Goal: Task Accomplishment & Management: Complete application form

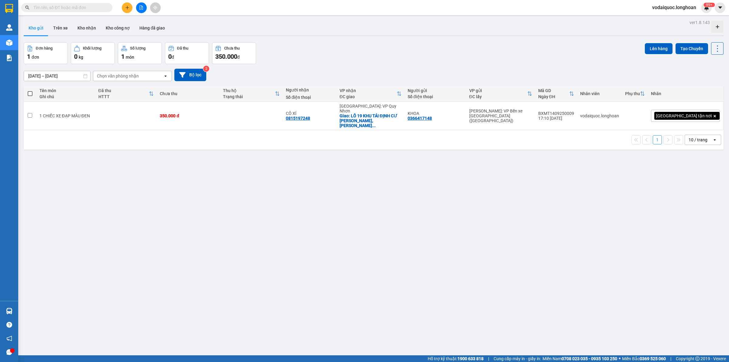
click at [92, 7] on input "text" at bounding box center [69, 7] width 72 height 7
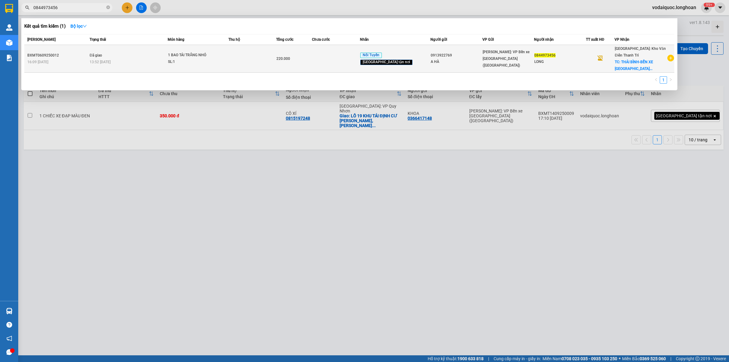
type input "0844973456"
click at [673, 58] on icon "plus-circle" at bounding box center [670, 58] width 7 height 7
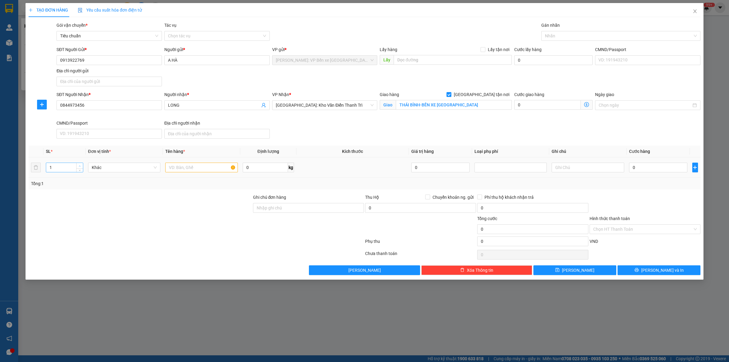
click at [80, 164] on span "up" at bounding box center [80, 166] width 4 height 4
type input "2"
drag, startPoint x: 178, startPoint y: 171, endPoint x: 181, endPoint y: 169, distance: 3.5
click at [178, 171] on input "text" at bounding box center [201, 167] width 72 height 10
click at [179, 170] on input "text" at bounding box center [201, 167] width 72 height 10
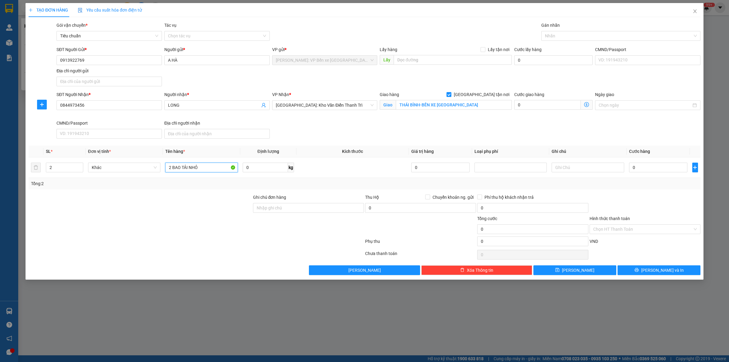
type input "2 BAO TẢI NHỎ"
click at [649, 167] on input "0" at bounding box center [658, 167] width 58 height 10
type input "4"
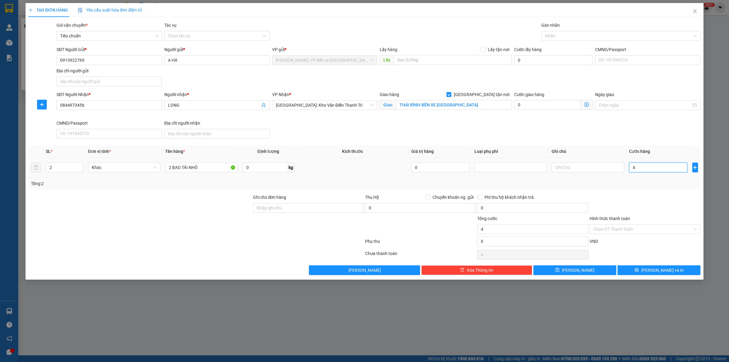
type input "40"
type input "400"
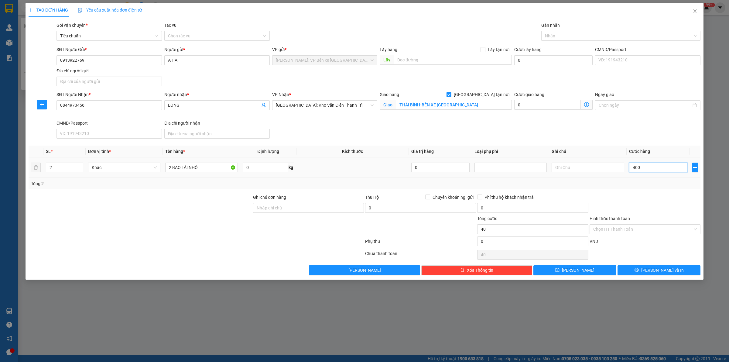
type input "400"
type input "4.000"
type input "40.000"
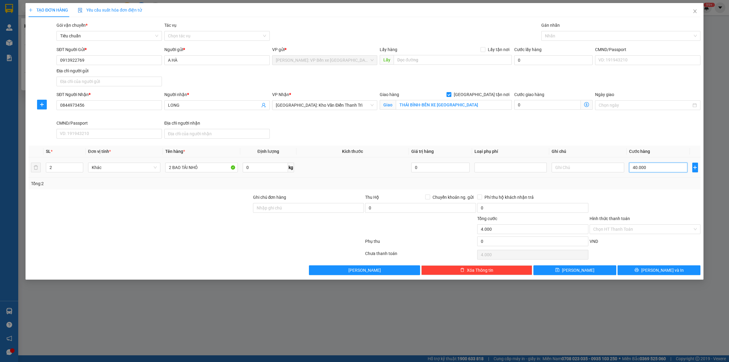
type input "40.000"
type input "400.000"
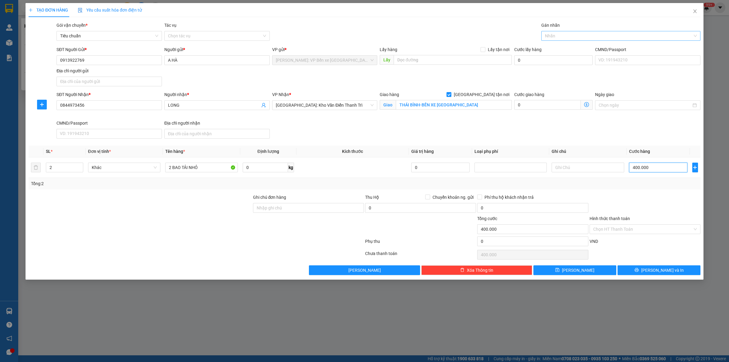
click at [591, 35] on div at bounding box center [617, 35] width 150 height 7
type input "400.000"
type input "NOI"
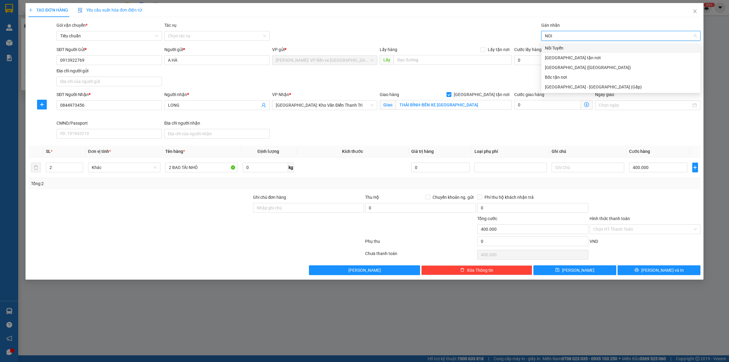
click at [560, 45] on div "Nối Tuyến" at bounding box center [621, 48] width 152 height 7
type input "GIA"
click at [579, 46] on div "Giao tận nơi" at bounding box center [621, 48] width 152 height 7
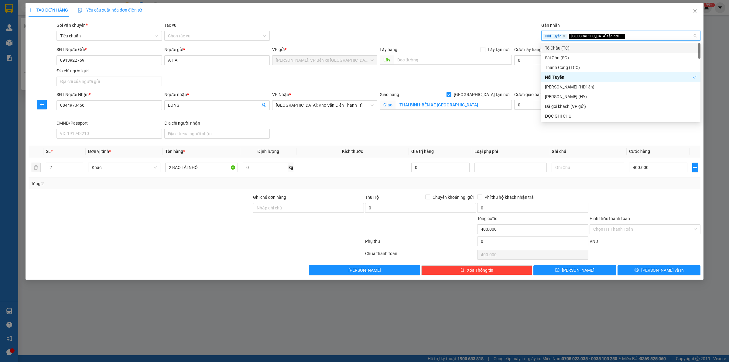
click at [467, 29] on div "Gói vận chuyển * Tiêu chuẩn Tác vụ Chọn tác vụ Gán nhãn Nối Tuyến Giao tận nơi" at bounding box center [378, 32] width 646 height 21
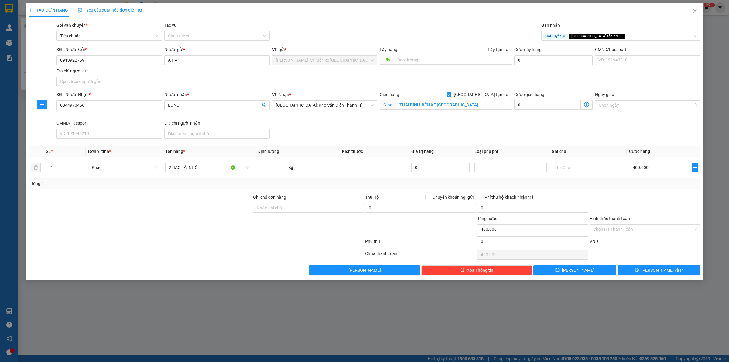
drag, startPoint x: 643, startPoint y: 195, endPoint x: 651, endPoint y: 199, distance: 9.0
click at [644, 194] on div at bounding box center [645, 204] width 112 height 21
click at [636, 226] on input "Hình thức thanh toán" at bounding box center [642, 228] width 99 height 9
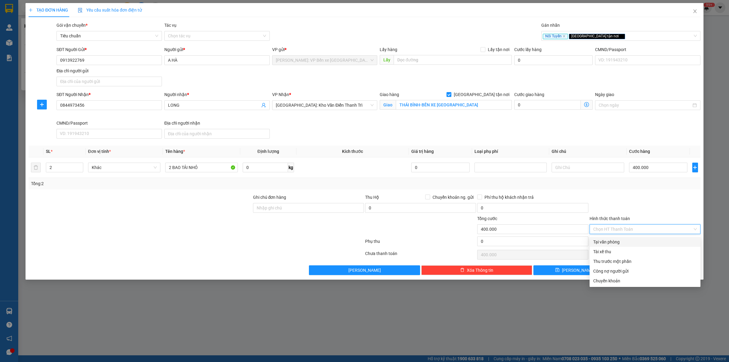
click at [633, 239] on div "Tại văn phòng" at bounding box center [645, 241] width 104 height 7
type input "0"
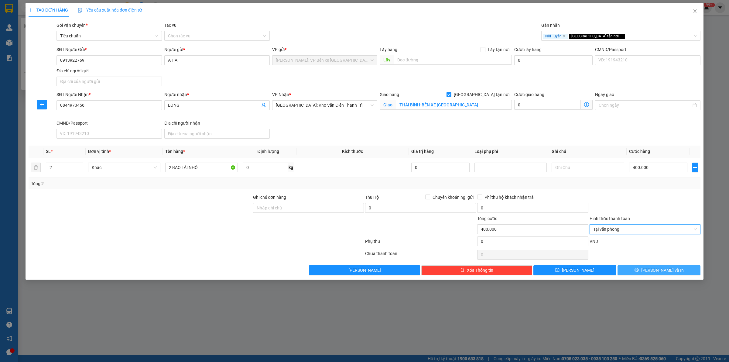
click at [645, 274] on button "Lưu và In" at bounding box center [658, 270] width 83 height 10
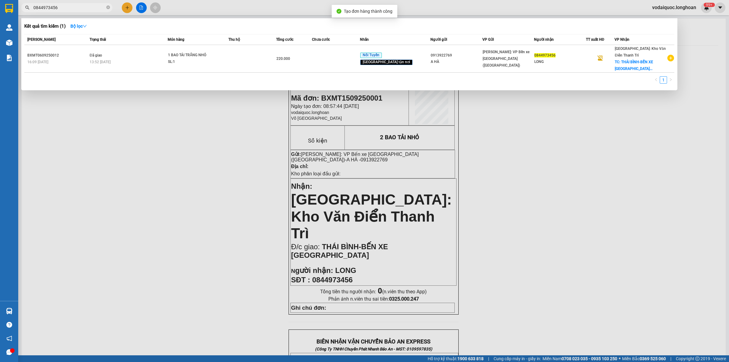
drag, startPoint x: 228, startPoint y: 162, endPoint x: 262, endPoint y: 137, distance: 42.2
click at [228, 162] on div at bounding box center [364, 181] width 729 height 362
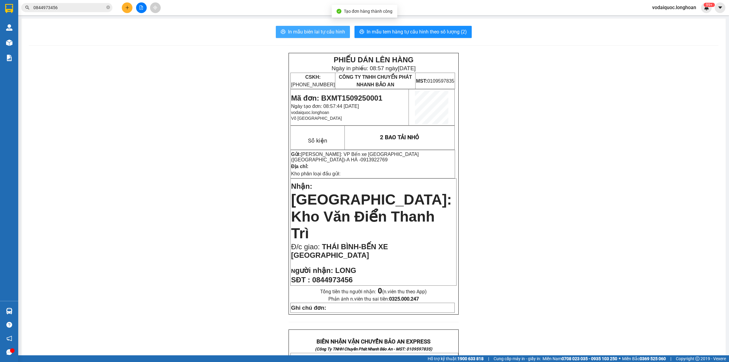
click at [315, 28] on span "In mẫu biên lai tự cấu hình" at bounding box center [316, 32] width 57 height 8
click at [428, 32] on span "In mẫu tem hàng tự cấu hình theo số lượng (2)" at bounding box center [416, 32] width 100 height 8
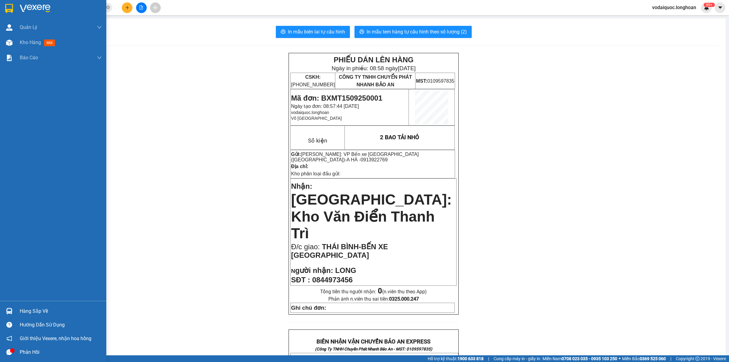
click at [37, 6] on img at bounding box center [35, 8] width 31 height 9
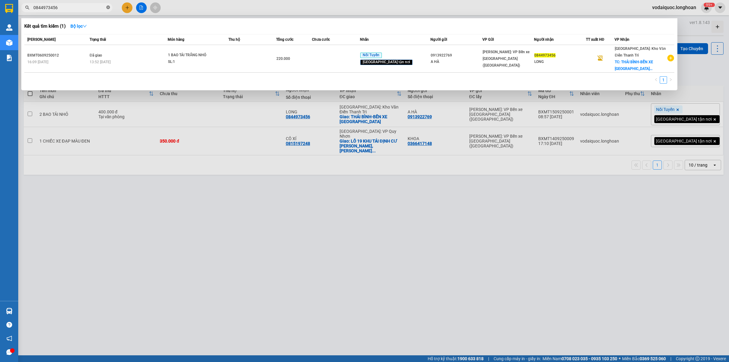
click at [107, 7] on icon "close-circle" at bounding box center [108, 7] width 4 height 4
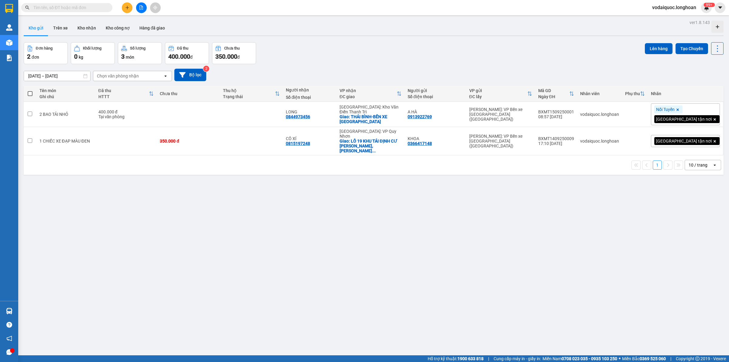
click at [64, 8] on input "text" at bounding box center [69, 7] width 72 height 7
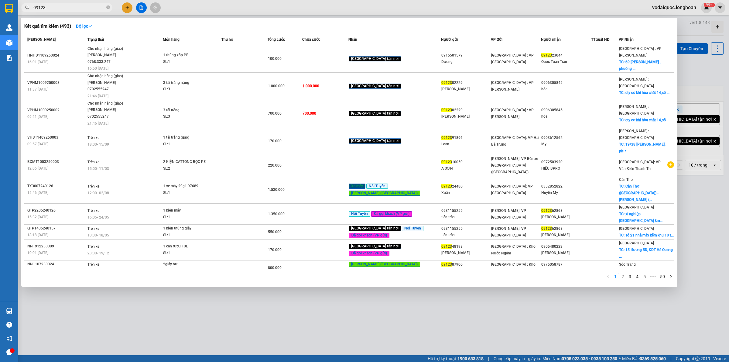
click at [57, 9] on input "09123" at bounding box center [69, 7] width 72 height 7
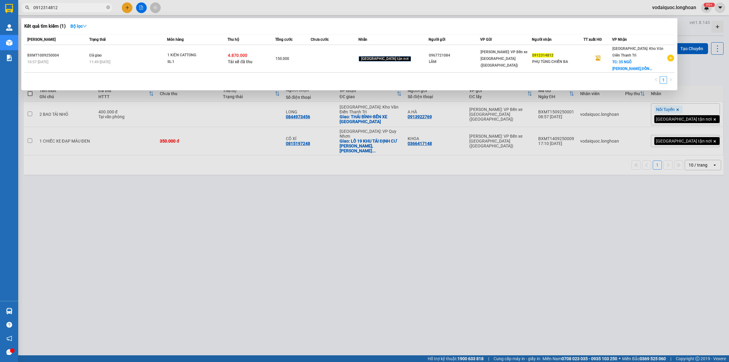
type input "0912314812"
click at [180, 260] on div at bounding box center [364, 181] width 729 height 362
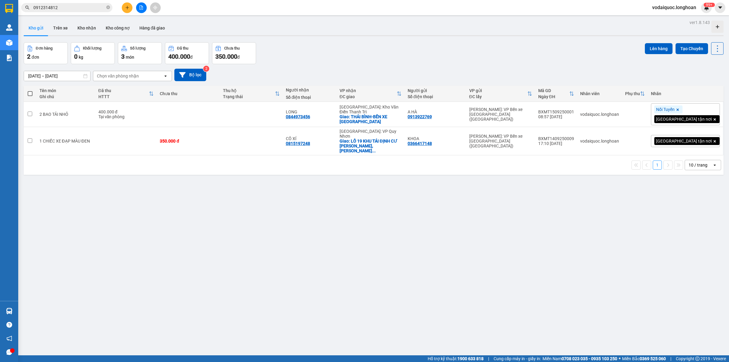
click at [113, 205] on div "ver 1.8.143 Kho gửi Trên xe Kho nhận Kho công nợ Hàng đã giao Đơn hàng 2 đơn Kh…" at bounding box center [373, 199] width 704 height 362
click at [108, 8] on icon "close-circle" at bounding box center [108, 7] width 4 height 4
click at [108, 188] on div "ver 1.8.143 Kho gửi Trên xe Kho nhận Kho công nợ Hàng đã giao Đơn hàng 2 đơn Kh…" at bounding box center [373, 199] width 704 height 362
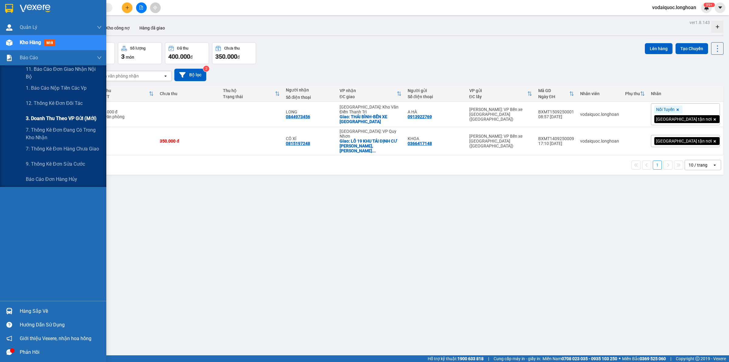
click at [52, 116] on span "3. Doanh Thu theo VP Gửi (mới)" at bounding box center [61, 118] width 71 height 8
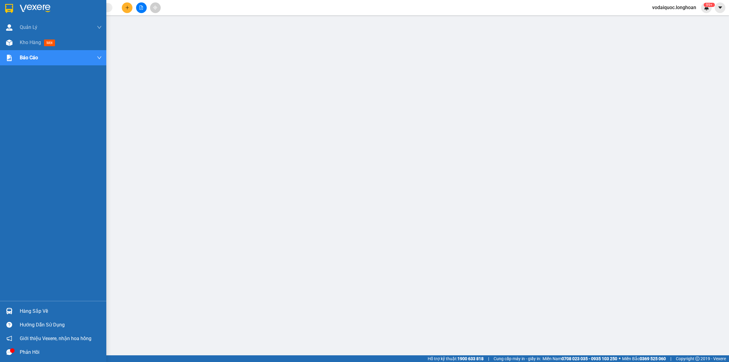
click at [23, 7] on img at bounding box center [35, 8] width 31 height 9
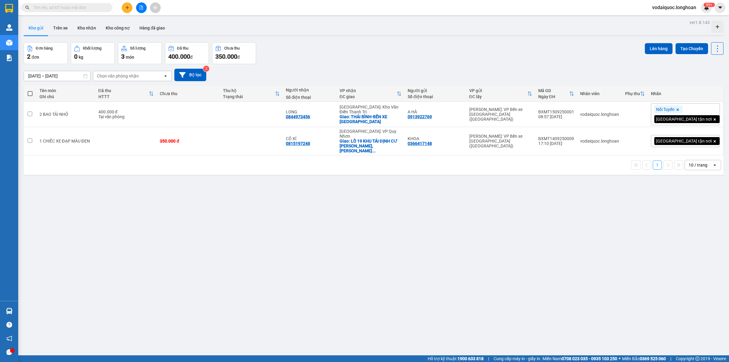
click at [87, 8] on input "text" at bounding box center [69, 7] width 72 height 7
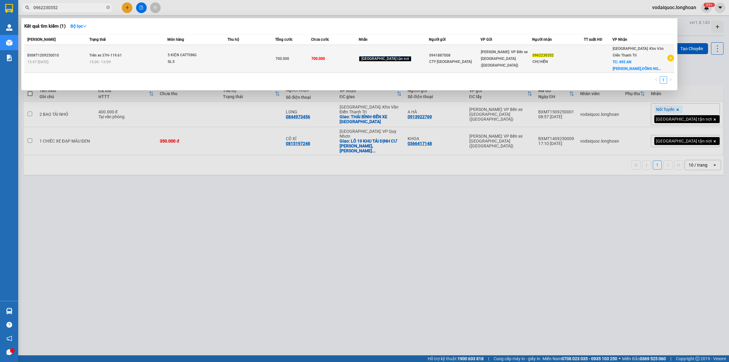
type input "0962230352"
click at [672, 57] on icon "plus-circle" at bounding box center [670, 58] width 7 height 7
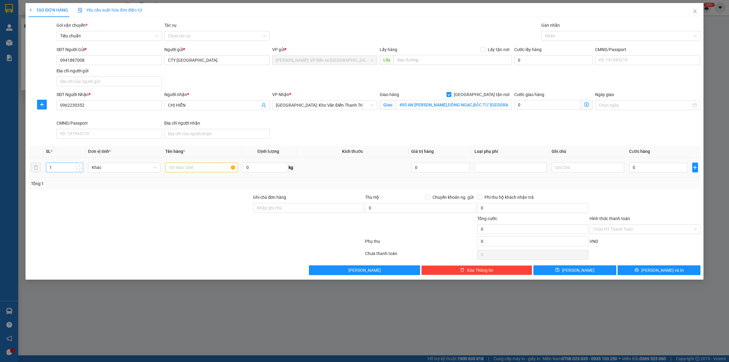
click at [79, 166] on icon "up" at bounding box center [80, 166] width 2 height 2
click at [78, 165] on span "up" at bounding box center [80, 166] width 4 height 4
type input "4"
click at [197, 172] on input "text" at bounding box center [201, 167] width 72 height 10
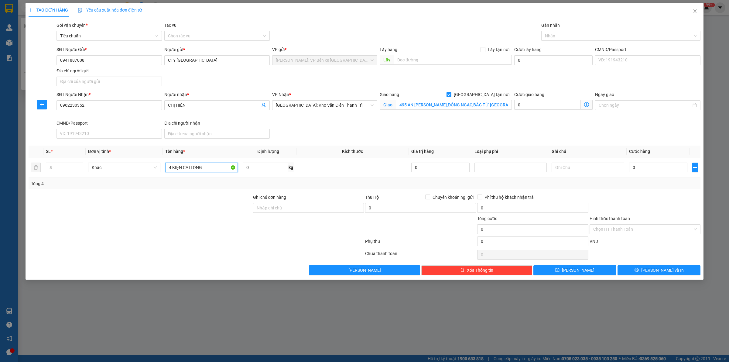
type input "4 KIỆN CATTONG"
click at [367, 124] on div "SĐT Người Nhận * 0962230352 Người nhận * CHỊ HIỂN VP Nhận * Hà Nội: Kho Văn Điể…" at bounding box center [378, 116] width 646 height 50
click at [587, 133] on div "SĐT Người Nhận * 0962230352 Người nhận * CHỊ HIỂN VP Nhận * Hà Nội: Kho Văn Điể…" at bounding box center [378, 116] width 646 height 50
click at [672, 170] on input "0" at bounding box center [658, 167] width 58 height 10
type input "6"
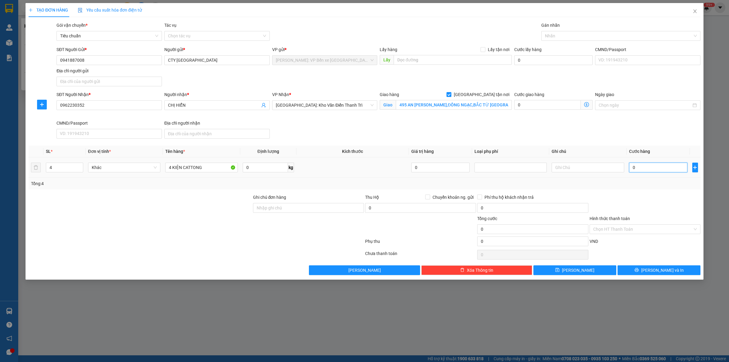
type input "6"
type input "68"
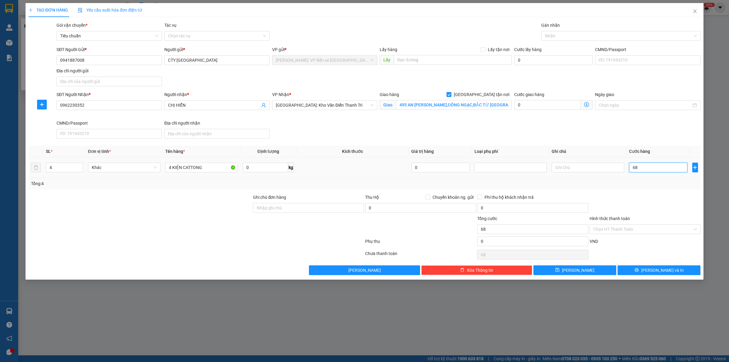
type input "680"
type input "6.800"
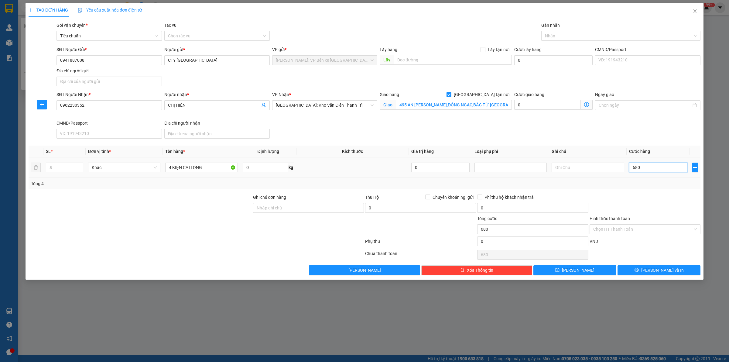
type input "6.800"
type input "68.000"
type input "680.000"
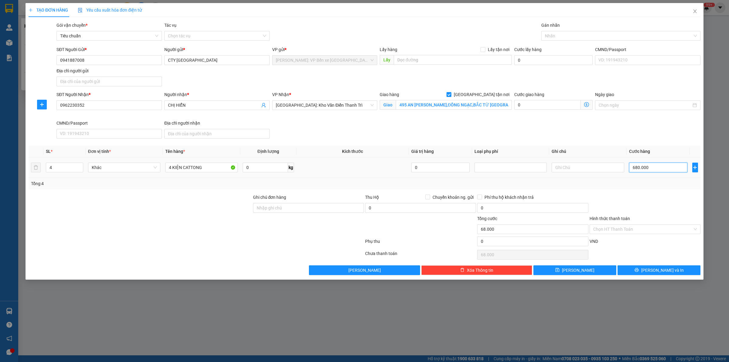
type input "680.000"
click at [136, 207] on div at bounding box center [140, 204] width 224 height 21
click at [659, 192] on div "Transit Pickup Surcharge Ids Transit Deliver Surcharge Ids Transit Deliver Surc…" at bounding box center [365, 148] width 672 height 253
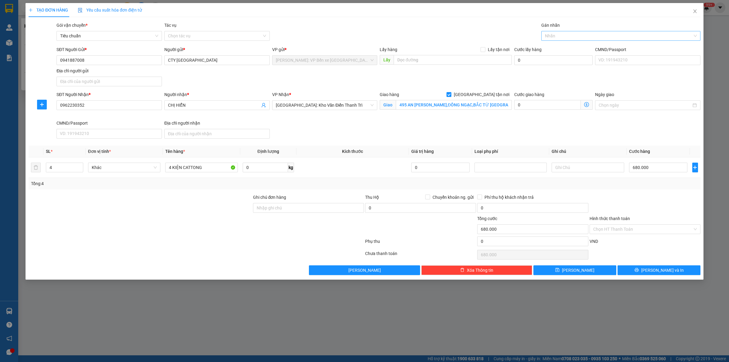
click at [565, 32] on div at bounding box center [617, 35] width 150 height 7
type input "GIAO"
click at [567, 45] on div "Giao tận nơi" at bounding box center [621, 48] width 152 height 7
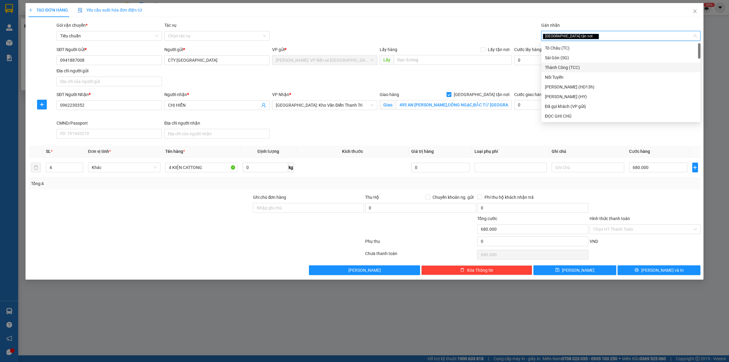
click at [514, 71] on div "SĐT Người Gửi * 0941887008 Người gửi * CTY NHẬT HÀN VP gửi * Hồ Chí Minh: VP Bế…" at bounding box center [378, 67] width 646 height 43
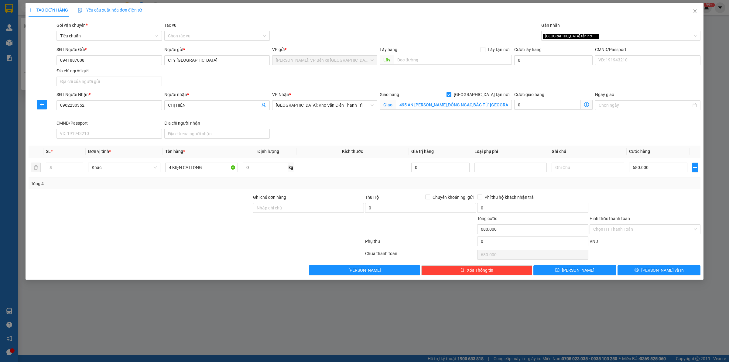
click at [552, 81] on div "SĐT Người Gửi * 0941887008 Người gửi * CTY NHẬT HÀN VP gửi * Hồ Chí Minh: VP Bế…" at bounding box center [378, 67] width 646 height 43
click at [650, 163] on input "680.000" at bounding box center [658, 167] width 58 height 10
click at [624, 196] on div at bounding box center [645, 204] width 112 height 21
click at [650, 166] on input "680.000" at bounding box center [658, 167] width 58 height 10
type input "6"
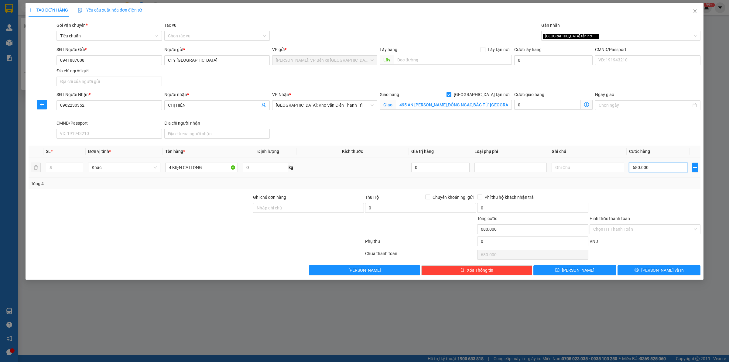
type input "6"
type input "65"
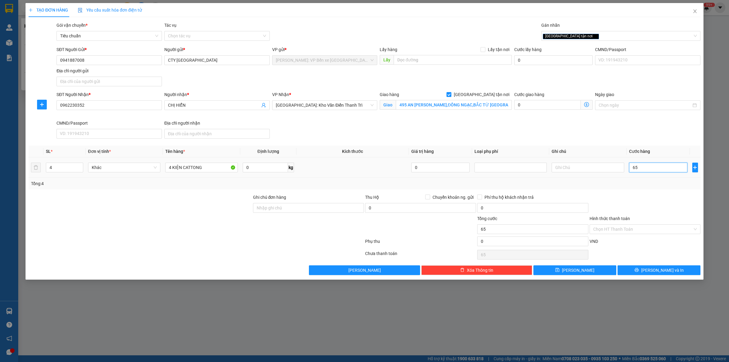
type input "650"
type input "6.500"
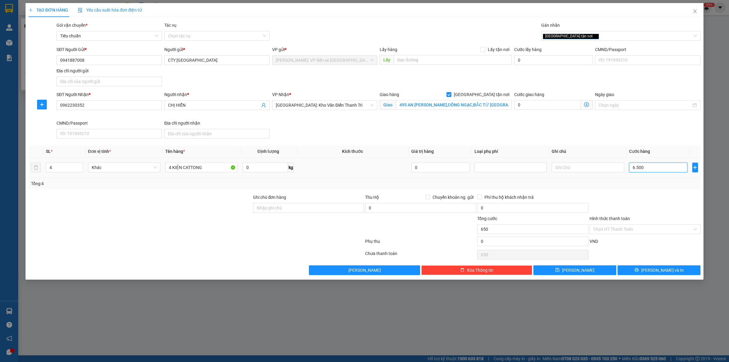
type input "6.500"
type input "65.000"
type input "650.000"
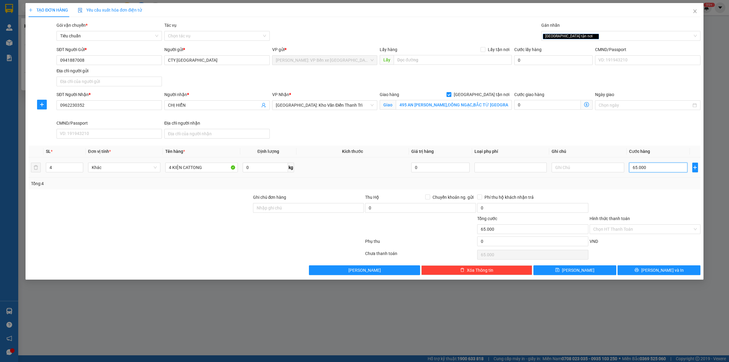
type input "650.000"
click at [650, 202] on div at bounding box center [645, 204] width 112 height 21
click at [658, 270] on span "Lưu và In" at bounding box center [662, 270] width 43 height 7
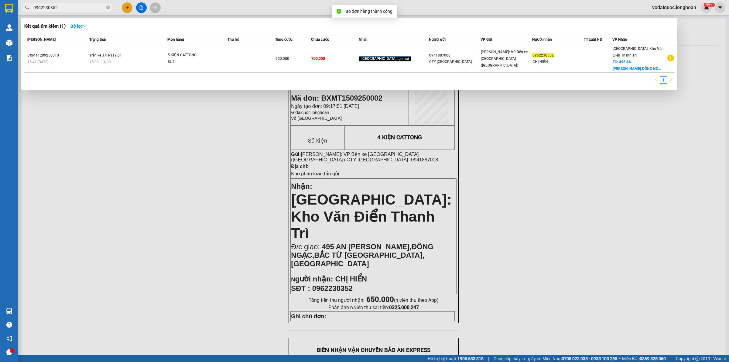
drag, startPoint x: 252, startPoint y: 129, endPoint x: 280, endPoint y: 107, distance: 35.7
click at [250, 128] on div at bounding box center [364, 181] width 729 height 362
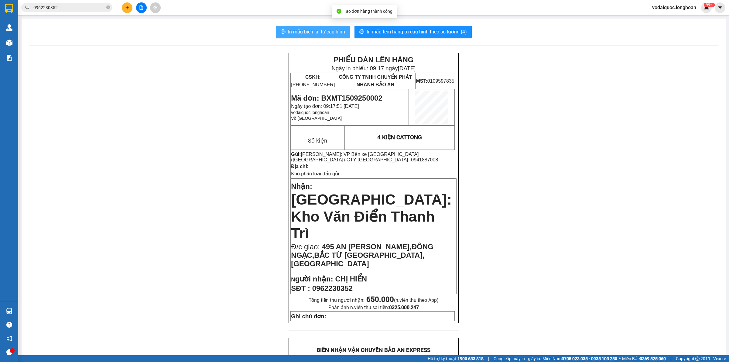
click at [321, 29] on span "In mẫu biên lai tự cấu hình" at bounding box center [316, 32] width 57 height 8
click at [413, 29] on span "In mẫu tem hàng tự cấu hình theo số lượng (4)" at bounding box center [416, 32] width 100 height 8
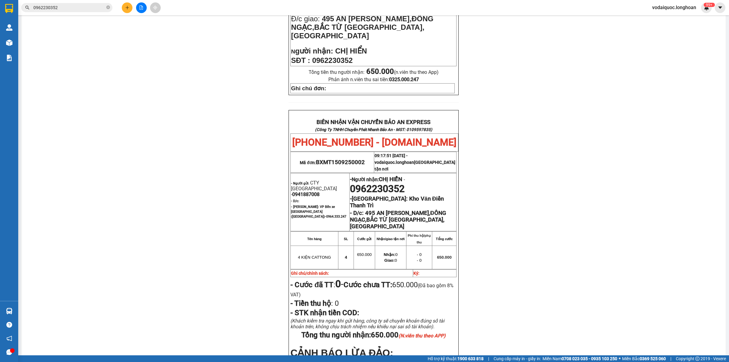
scroll to position [283, 0]
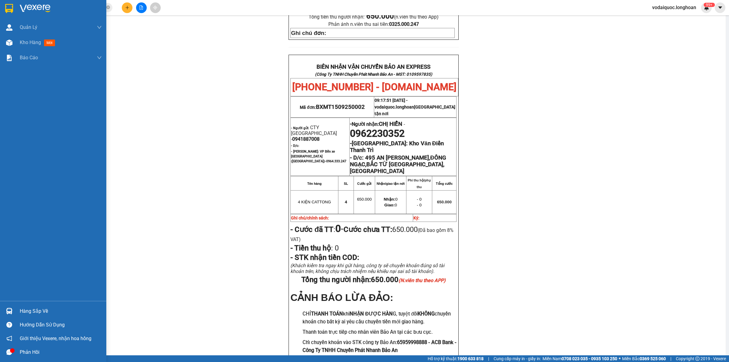
click at [9, 2] on div at bounding box center [53, 10] width 106 height 20
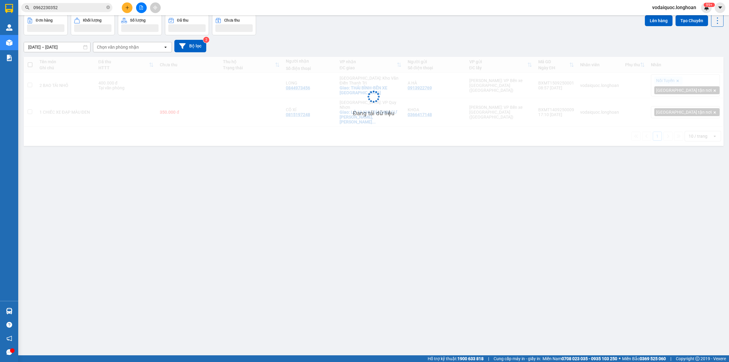
scroll to position [28, 0]
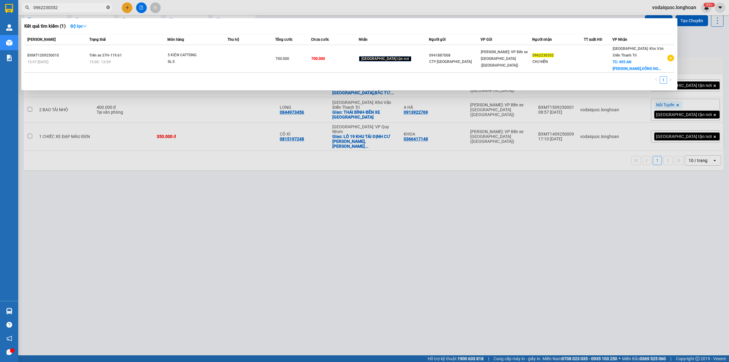
click at [108, 7] on icon "close-circle" at bounding box center [108, 7] width 4 height 4
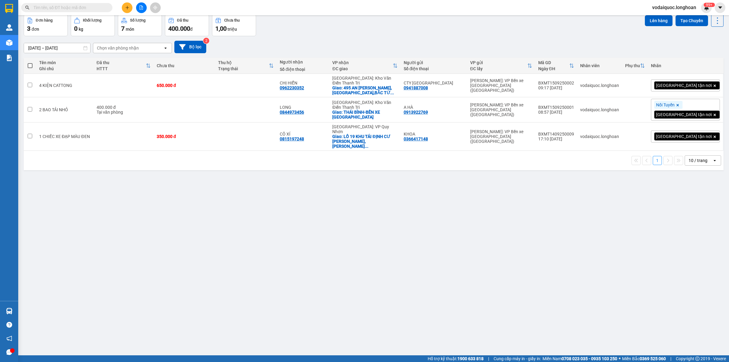
scroll to position [0, 0]
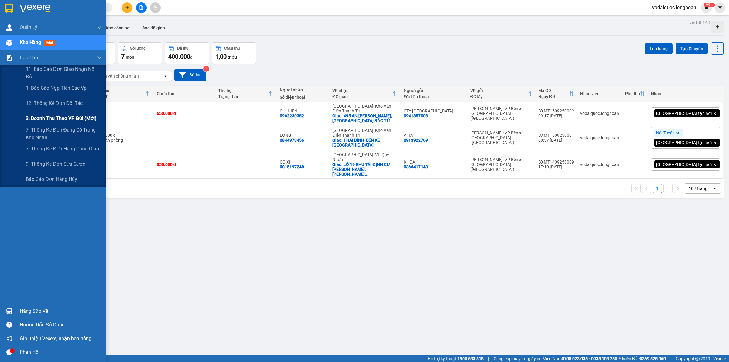
click at [64, 115] on span "3. Doanh Thu theo VP Gửi (mới)" at bounding box center [61, 118] width 71 height 8
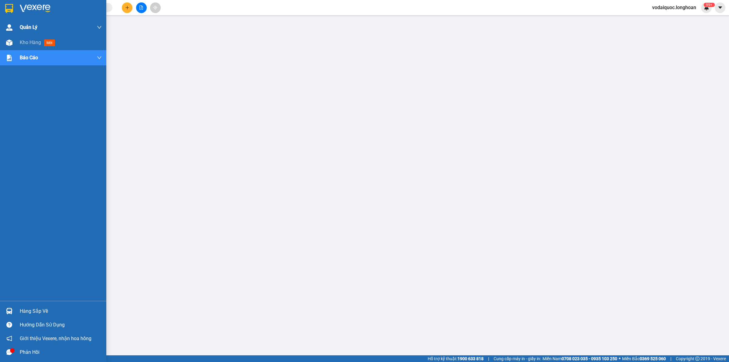
click at [49, 10] on img at bounding box center [35, 8] width 31 height 9
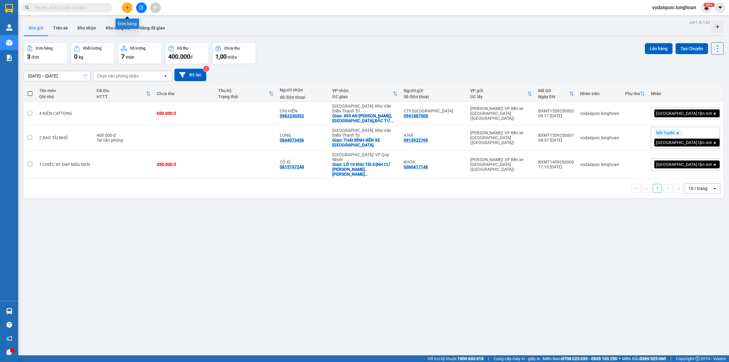
click at [129, 6] on button at bounding box center [127, 7] width 11 height 11
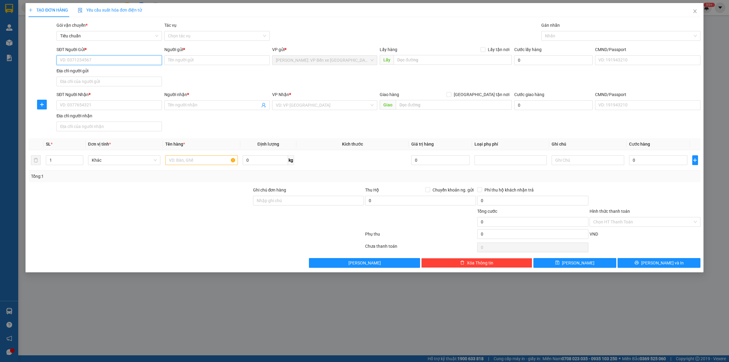
click at [124, 63] on input "SĐT Người Gửi *" at bounding box center [108, 60] width 105 height 10
click at [124, 60] on input "SĐT Người Gửi *" at bounding box center [108, 60] width 105 height 10
click at [124, 57] on input "SĐT Người Gửi *" at bounding box center [108, 60] width 105 height 10
type input "0941011843"
click at [107, 72] on div "0941011843 - A ĐỨC" at bounding box center [109, 72] width 98 height 7
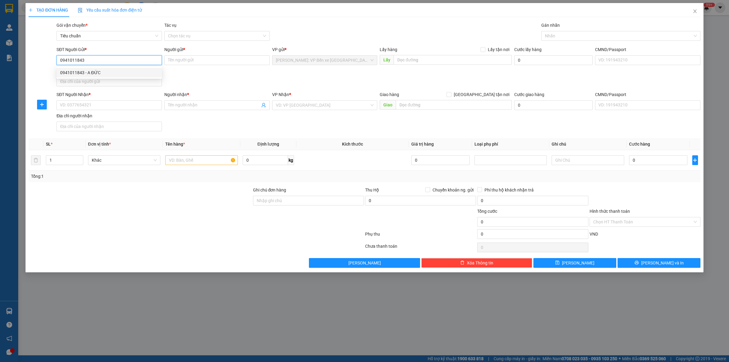
type input "A ĐỨC"
checkbox input "true"
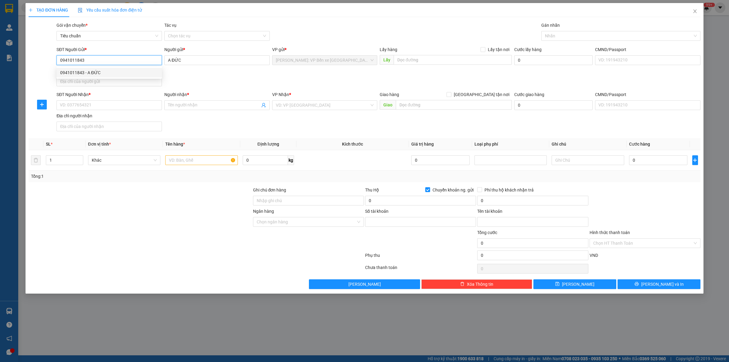
type input "0969936098"
type input "TRAN VAN DUC"
type input "0941011843"
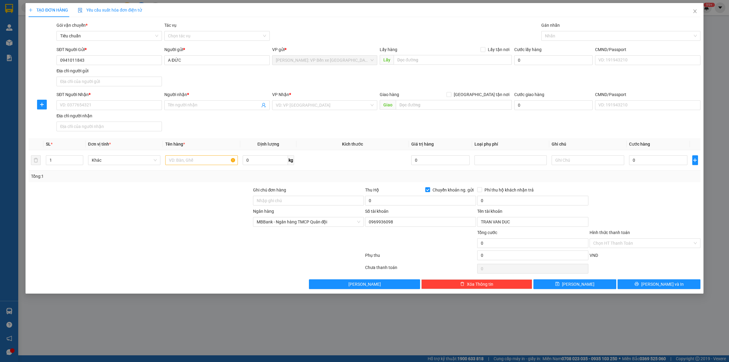
click at [97, 112] on div "SĐT Người Nhận * VD: 0377654321" at bounding box center [108, 101] width 105 height 21
click at [100, 111] on div "SĐT Người Nhận * VD: 0377654321" at bounding box center [108, 101] width 105 height 21
click at [100, 108] on input "SĐT Người Nhận *" at bounding box center [108, 105] width 105 height 10
click at [83, 107] on input "SĐT Người Nhận *" at bounding box center [108, 105] width 105 height 10
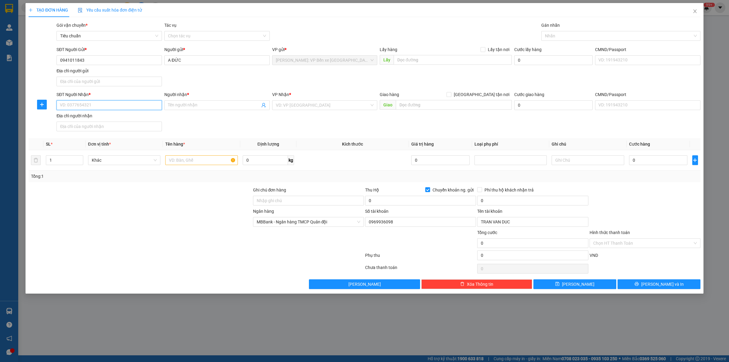
click at [83, 106] on input "SĐT Người Nhận *" at bounding box center [108, 105] width 105 height 10
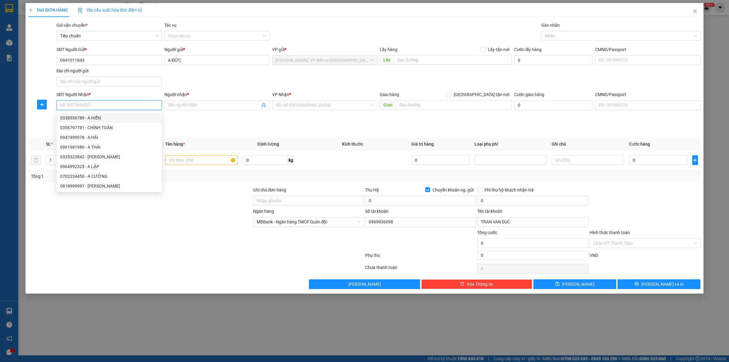
drag, startPoint x: 118, startPoint y: 100, endPoint x: 114, endPoint y: 102, distance: 4.2
click at [117, 101] on input "SĐT Người Nhận *" at bounding box center [108, 105] width 105 height 10
click at [111, 105] on input "SĐT Người Nhận *" at bounding box center [108, 105] width 105 height 10
click at [107, 102] on input "SĐT Người Nhận *" at bounding box center [108, 105] width 105 height 10
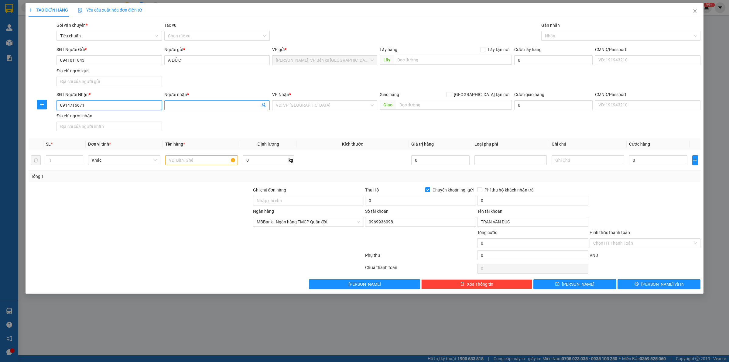
type input "0914716671"
click at [188, 104] on input "Người nhận *" at bounding box center [214, 105] width 92 height 7
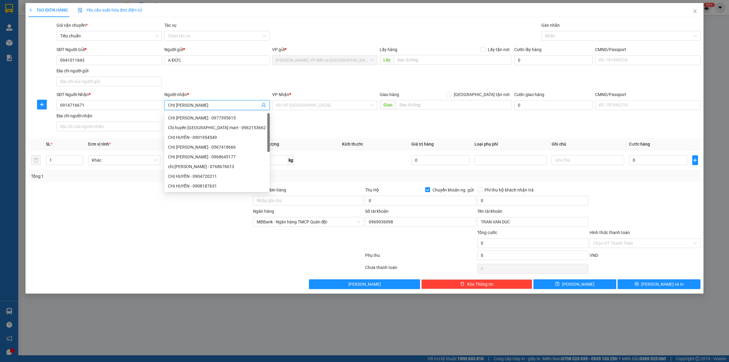
type input "CHỊ HUYỀN"
click at [319, 113] on div "SĐT Người Nhận * 0914716671 Người nhận * CHỊ HUYỀN VP Nhận * VD: VP Sài Gòn Gia…" at bounding box center [378, 112] width 646 height 43
click at [325, 108] on input "search" at bounding box center [323, 104] width 94 height 9
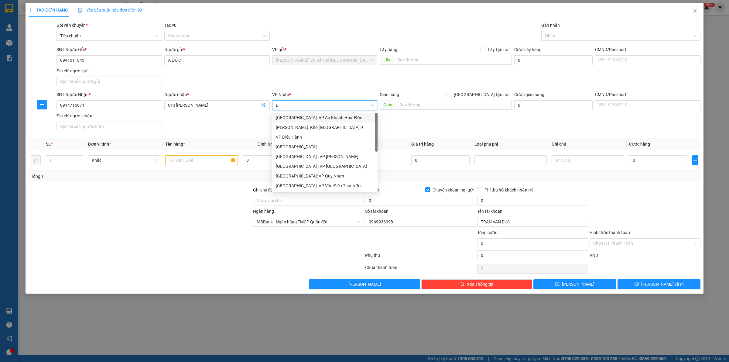
type input "D"
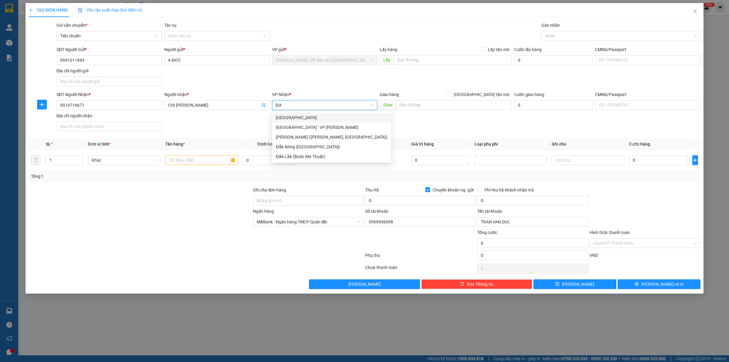
type input "Đ"
type input "NHA TR"
click at [325, 128] on div "Nha Trang: Kho Bến Xe Phía Nam" at bounding box center [331, 127] width 111 height 7
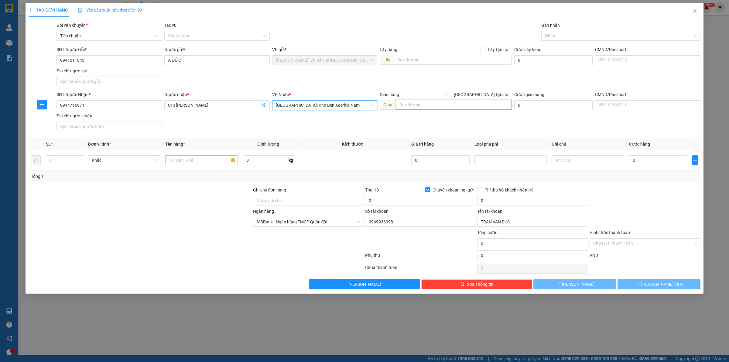
click at [435, 106] on input "text" at bounding box center [454, 105] width 116 height 10
drag, startPoint x: 87, startPoint y: 188, endPoint x: 125, endPoint y: 179, distance: 39.1
click at [87, 188] on div at bounding box center [140, 196] width 224 height 21
click at [437, 104] on input "LÂM ĐỒNG-" at bounding box center [454, 105] width 116 height 10
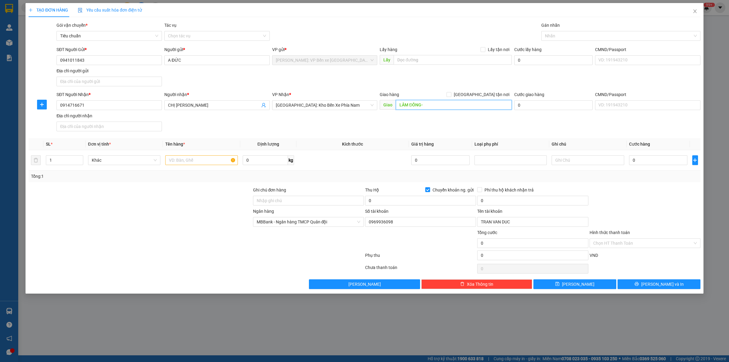
click at [442, 103] on input "LÂM ĐỒNG-" at bounding box center [454, 105] width 116 height 10
click at [449, 104] on input "LÂM ĐỒNG-" at bounding box center [454, 105] width 116 height 10
drag, startPoint x: 118, startPoint y: 190, endPoint x: 267, endPoint y: 166, distance: 150.7
click at [118, 190] on div at bounding box center [140, 196] width 224 height 21
click at [468, 107] on input "LÂM ĐỒNG-128B MÊ LINH," at bounding box center [454, 105] width 116 height 10
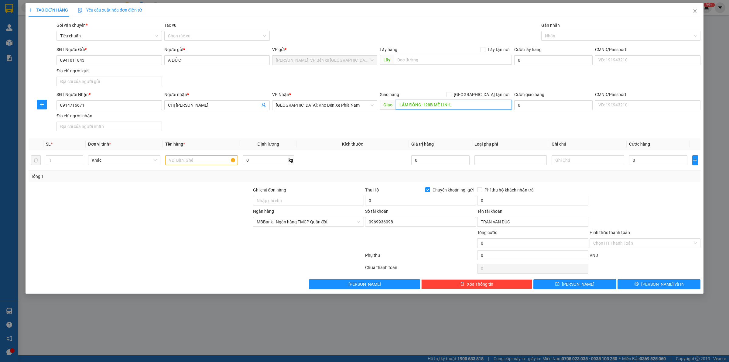
click at [471, 103] on input "LÂM ĐỒNG-128B MÊ LINH," at bounding box center [454, 105] width 116 height 10
type input "LÂM ĐỒNG-128B MÊ LINH,P 9,TP ĐÀ LẠT"
click at [477, 92] on div "Giao hàng Giao tận nơi" at bounding box center [445, 94] width 132 height 7
click at [451, 93] on input "Giao tận nơi" at bounding box center [448, 94] width 4 height 4
checkbox input "true"
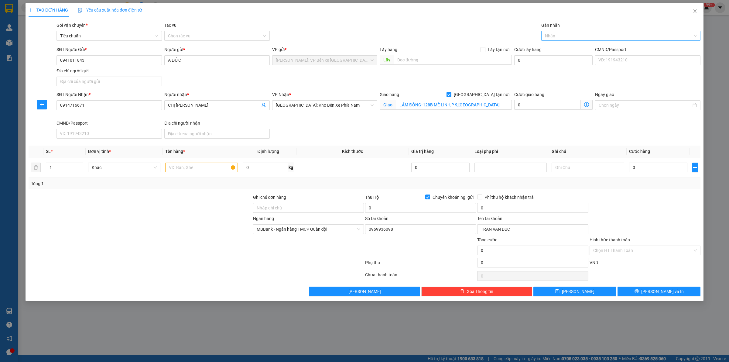
click at [561, 38] on div at bounding box center [617, 35] width 150 height 7
type input "GIAO"
click at [565, 45] on div "Giao tận nơi" at bounding box center [621, 48] width 152 height 7
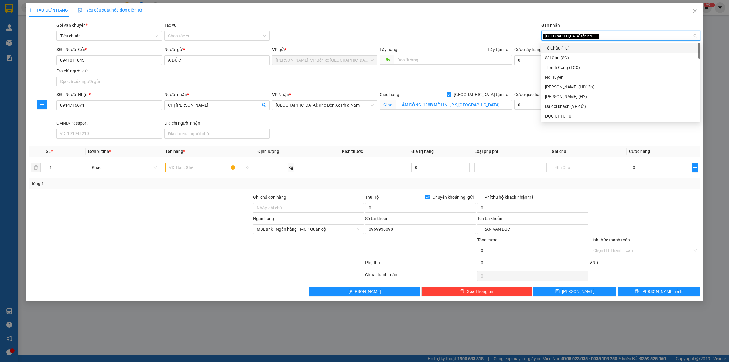
click at [299, 141] on div "SĐT Người Nhận * 0914716671 Người nhận * CHỊ HUYỀN VP Nhận * Nha Trang: Kho Bến…" at bounding box center [378, 116] width 646 height 50
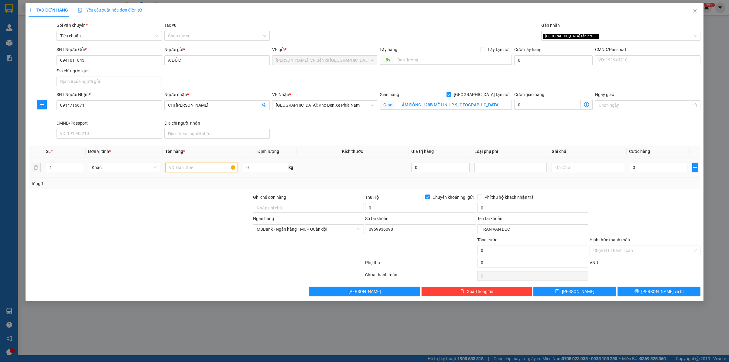
click at [198, 164] on input "text" at bounding box center [201, 167] width 72 height 10
click at [198, 165] on input "text" at bounding box center [201, 167] width 72 height 10
click at [182, 171] on input "1" at bounding box center [201, 167] width 72 height 10
type input "1 MÁY GAME BỌC PE ĐEN"
click at [633, 134] on div "SĐT Người Nhận * 0914716671 Người nhận * CHỊ HUYỀN VP Nhận * Nha Trang: Kho Bến…" at bounding box center [378, 116] width 646 height 50
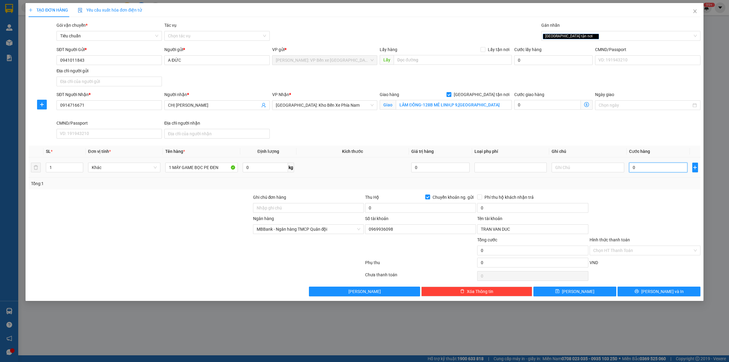
click at [658, 165] on input "0" at bounding box center [658, 167] width 58 height 10
type input "6"
type input "60"
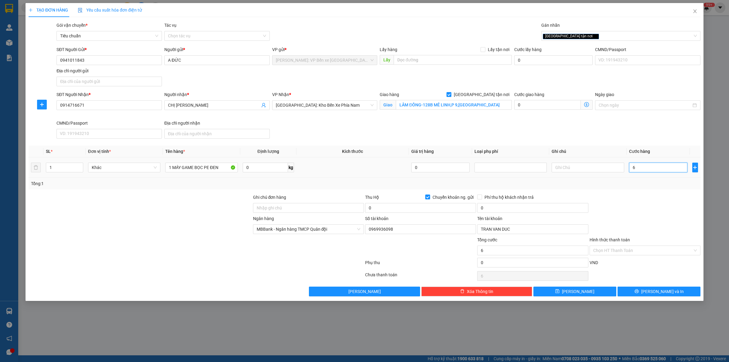
type input "60"
type input "600"
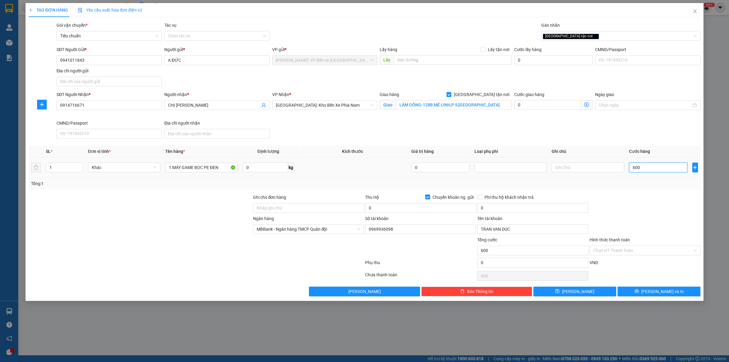
type input "6.000"
type input "60.000"
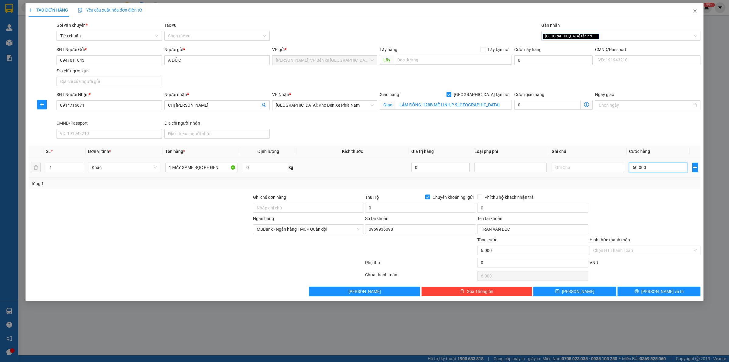
type input "60.000"
type input "600.000"
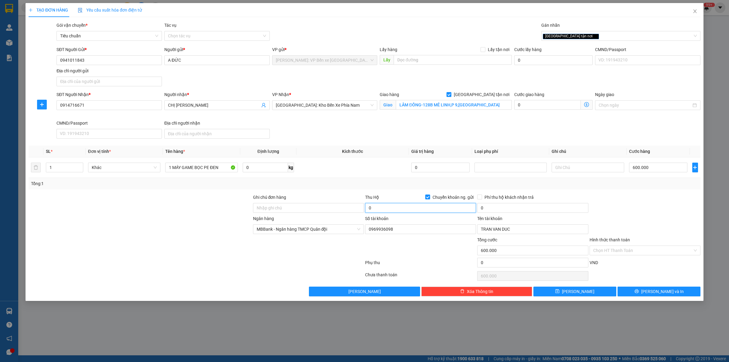
click at [403, 209] on input "0" at bounding box center [420, 208] width 111 height 10
type input "8.500.000"
click at [497, 209] on input "0" at bounding box center [532, 208] width 111 height 10
type input "25.000"
click at [221, 166] on input "1 MÁY GAME BỌC PE ĐEN" at bounding box center [201, 167] width 72 height 10
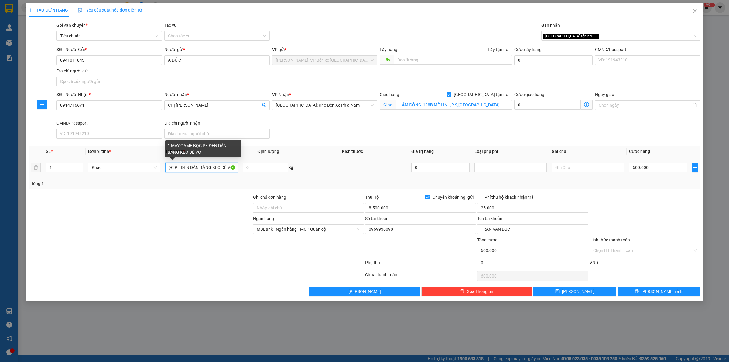
scroll to position [0, 30]
type input "1 MÁY GAME BỌC PE ĐEN DÁN BĂNG KEO DỄ VỠ"
click at [301, 209] on input "Ghi chú đơn hàng" at bounding box center [308, 208] width 111 height 10
type input "HÀNG DỄ VỠ HƯ VỠ KHÔNG ĐỀN"
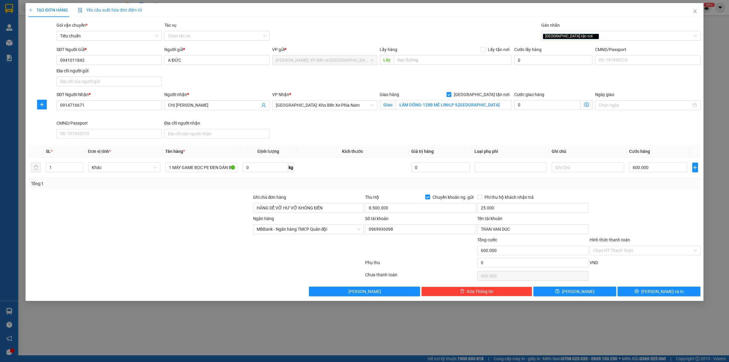
click at [389, 130] on div "SĐT Người Nhận * 0914716671 Người nhận * CHỊ HUYỀN VP Nhận * Nha Trang: Kho Bến…" at bounding box center [378, 116] width 646 height 50
click at [659, 290] on span "Lưu và In" at bounding box center [662, 291] width 43 height 7
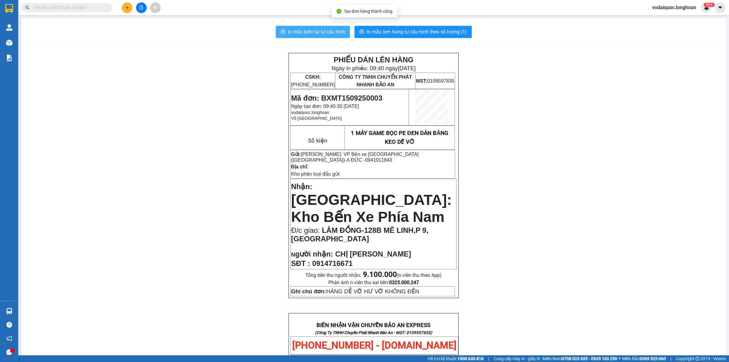
click at [323, 35] on span "In mẫu biên lai tự cấu hình" at bounding box center [316, 32] width 57 height 8
click at [19, 7] on div at bounding box center [59, 7] width 118 height 9
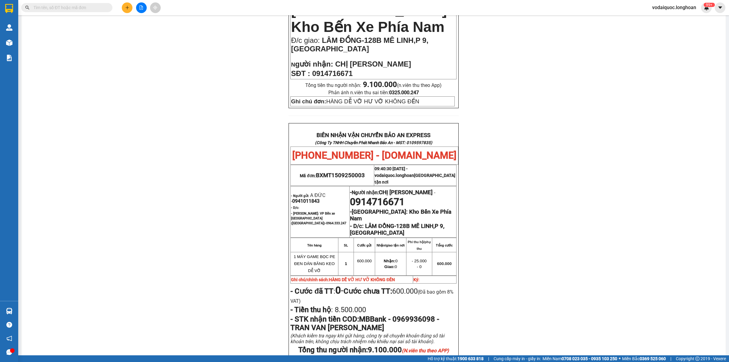
scroll to position [293, 0]
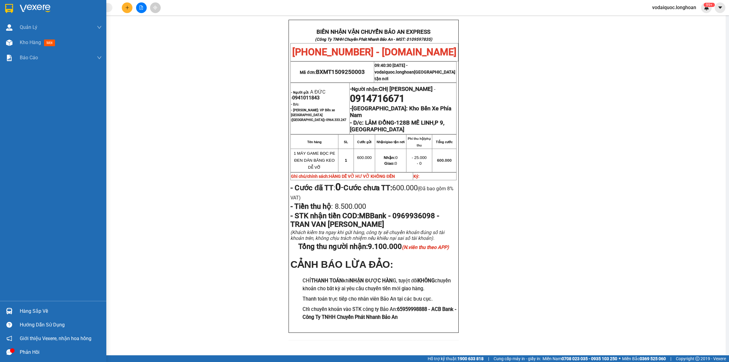
click at [34, 5] on img at bounding box center [35, 8] width 31 height 9
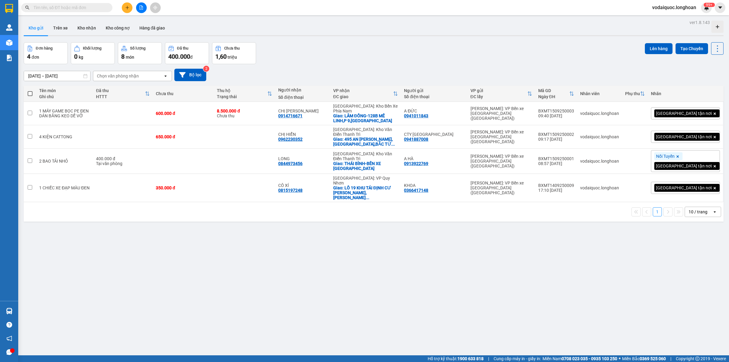
click at [98, 11] on span at bounding box center [66, 7] width 91 height 9
click at [98, 7] on input "text" at bounding box center [69, 7] width 72 height 7
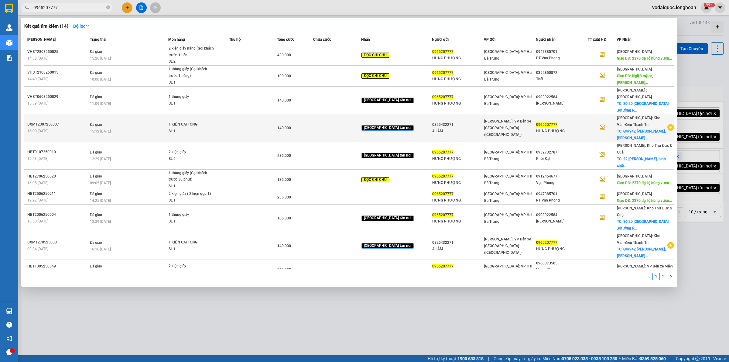
type input "0965207777"
click at [669, 124] on icon "plus-circle" at bounding box center [670, 127] width 7 height 7
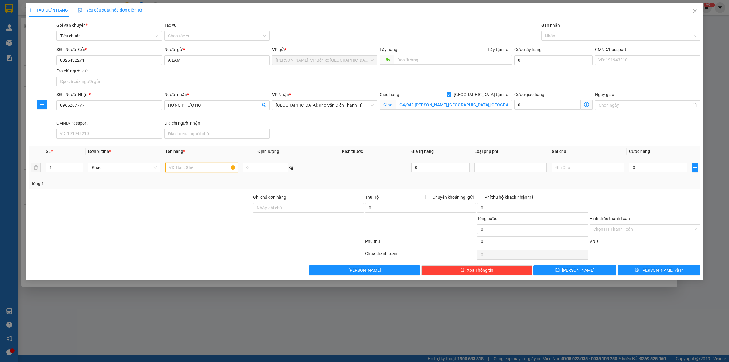
click at [193, 171] on input "text" at bounding box center [201, 167] width 72 height 10
click at [568, 35] on div at bounding box center [617, 35] width 150 height 7
type input "1 KIỆN CATTONG"
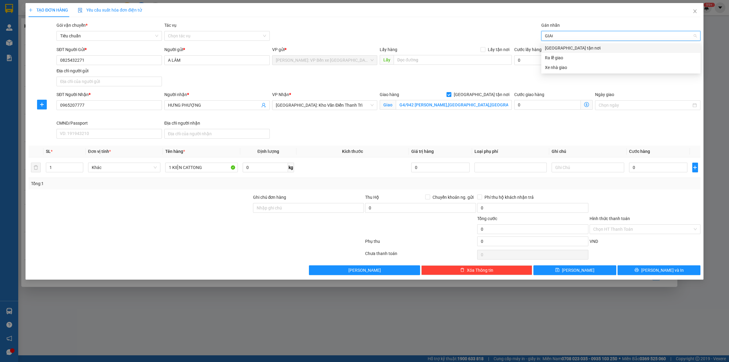
type input "GIAO"
click at [563, 47] on div "Giao tận nơi" at bounding box center [621, 48] width 152 height 7
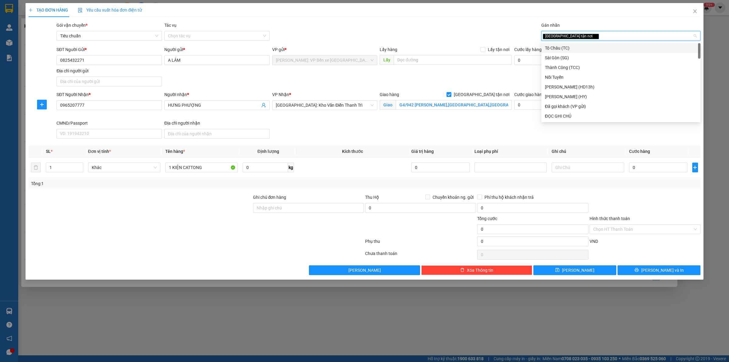
click at [486, 43] on div "Transit Pickup Surcharge Ids Transit Deliver Surcharge Ids Transit Deliver Surc…" at bounding box center [365, 148] width 672 height 253
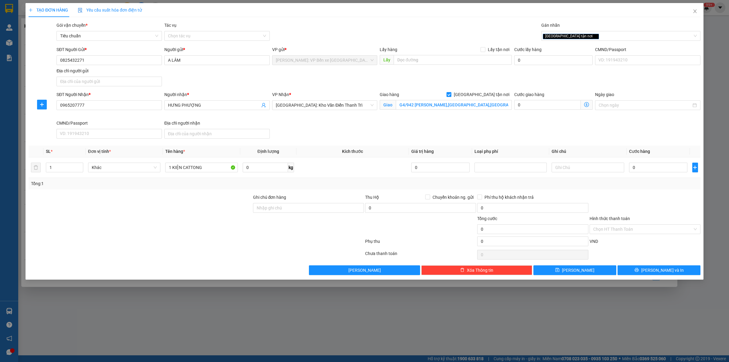
click at [618, 124] on div "SĐT Người Nhận * 0965207777 Người nhận * HƯNG PHƯỢNG VP Nhận * Hà Nội: Kho Văn …" at bounding box center [378, 116] width 646 height 50
click at [648, 166] on input "0" at bounding box center [658, 167] width 58 height 10
type input "1"
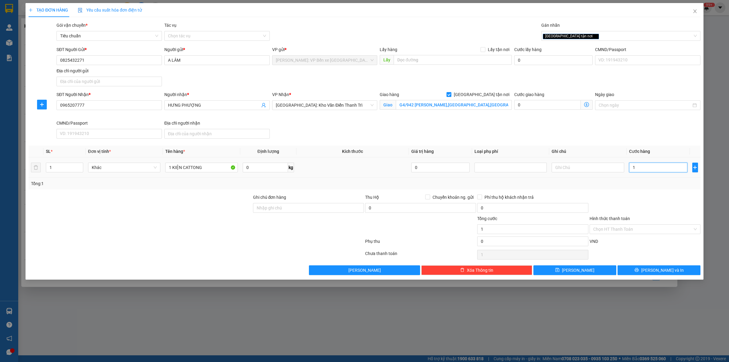
type input "12"
type input "120"
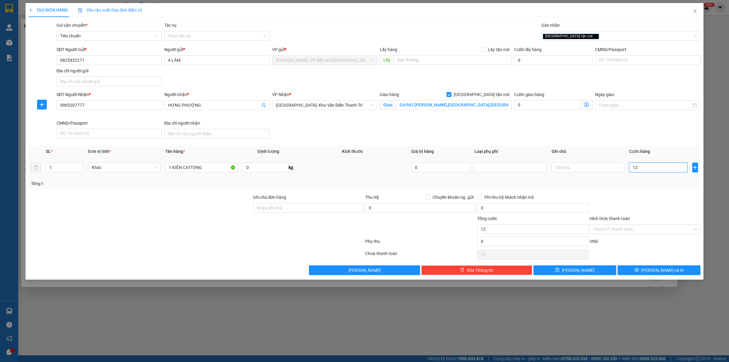
type input "120"
type input "1.200"
type input "12.000"
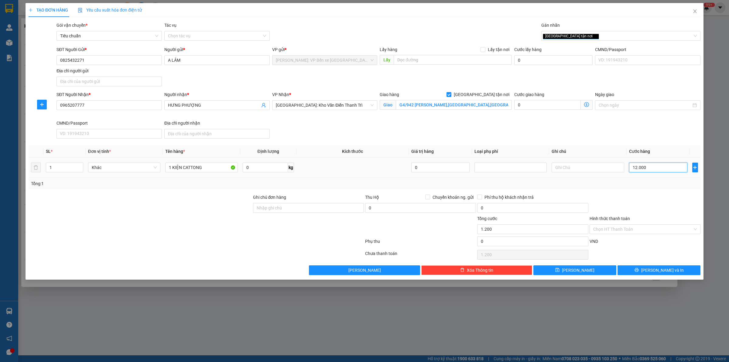
type input "12.000"
type input "120.000"
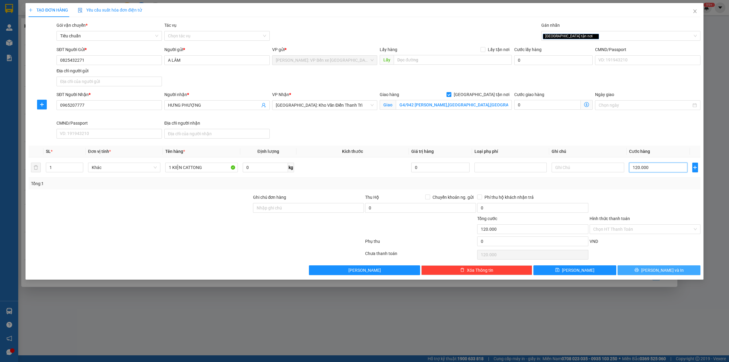
type input "120.000"
click at [648, 268] on button "Lưu và In" at bounding box center [658, 270] width 83 height 10
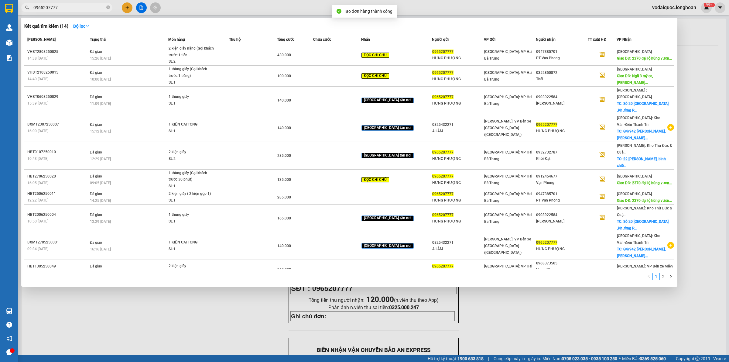
click at [196, 301] on div at bounding box center [364, 181] width 729 height 362
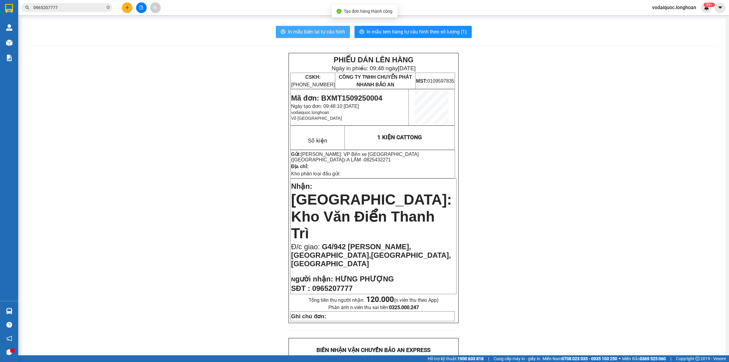
click at [325, 31] on span "In mẫu biên lai tự cấu hình" at bounding box center [316, 32] width 57 height 8
click at [414, 30] on span "In mẫu tem hàng tự cấu hình theo số lượng (1)" at bounding box center [416, 32] width 100 height 8
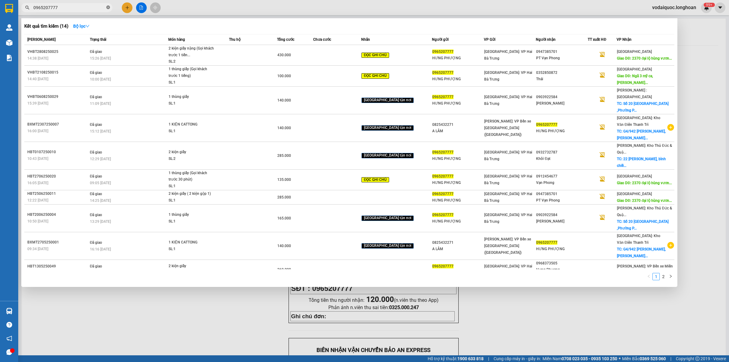
click at [108, 7] on icon "close-circle" at bounding box center [108, 7] width 4 height 4
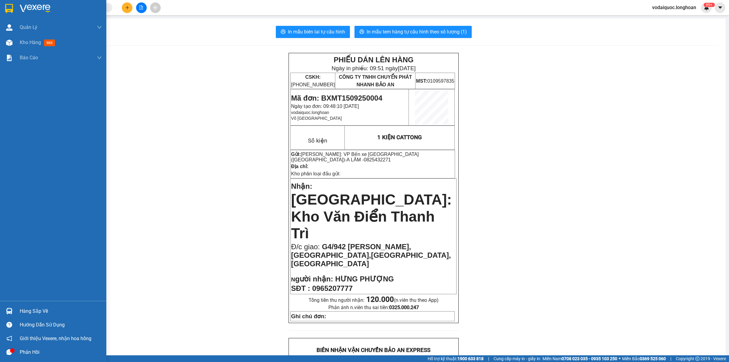
click at [15, 7] on div at bounding box center [53, 10] width 106 height 20
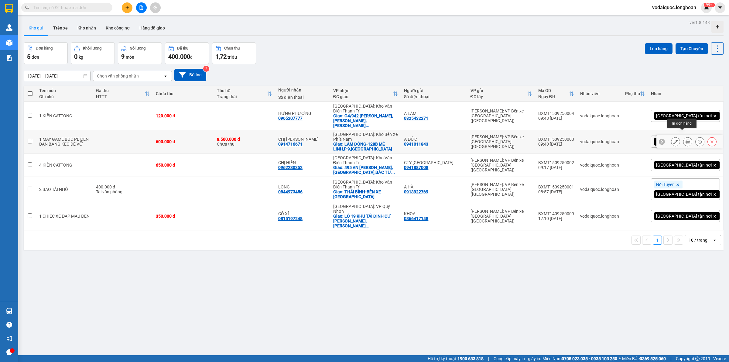
click at [685, 139] on icon at bounding box center [687, 141] width 4 height 4
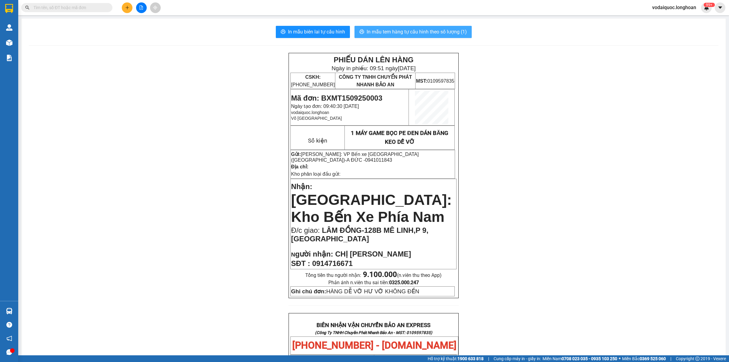
click at [404, 30] on span "In mẫu tem hàng tự cấu hình theo số lượng (1)" at bounding box center [416, 32] width 100 height 8
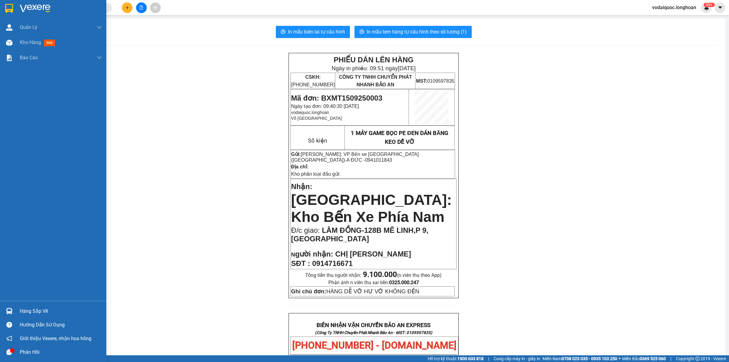
click at [35, 8] on img at bounding box center [35, 8] width 31 height 9
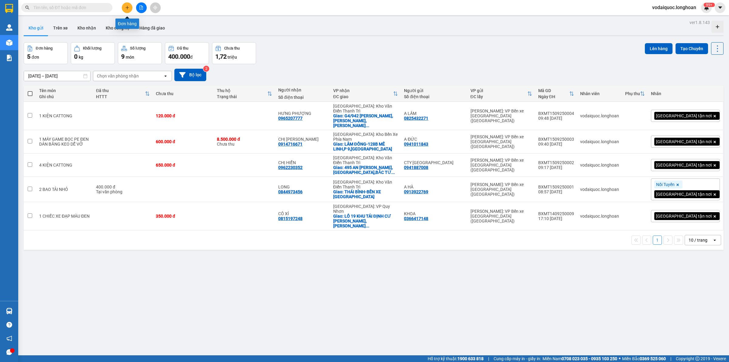
click at [125, 5] on icon "plus" at bounding box center [127, 7] width 4 height 4
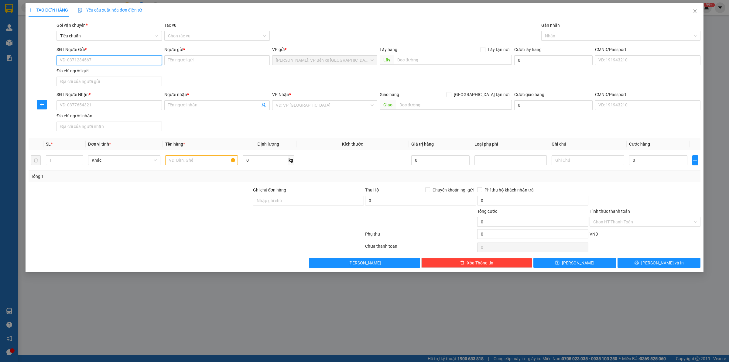
click at [122, 60] on input "SĐT Người Gửi *" at bounding box center [108, 60] width 105 height 10
click at [116, 70] on div "0779565488 - CTY KIỆN NĂNG" at bounding box center [109, 72] width 98 height 7
type input "0779565488"
type input "CTY KIỆN NĂNG"
type input "0779565488"
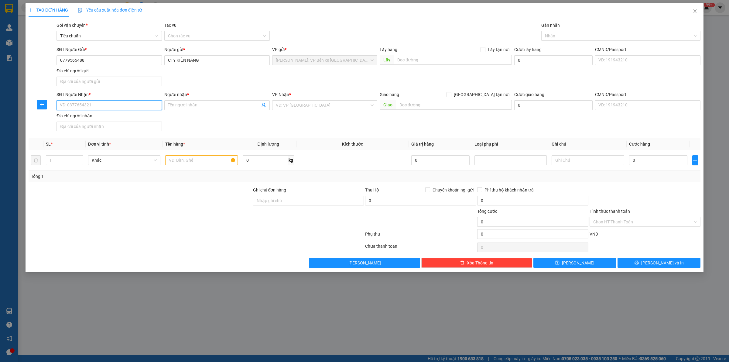
click at [110, 105] on input "SĐT Người Nhận *" at bounding box center [108, 105] width 105 height 10
type input "0356678993"
click at [130, 115] on div "0356678993 - THANH HÀ" at bounding box center [109, 117] width 98 height 7
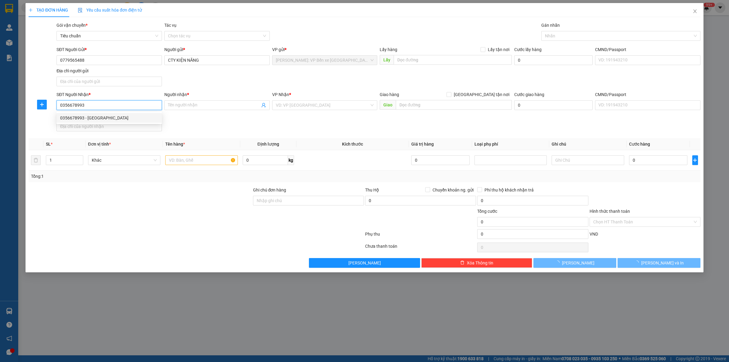
type input "THANH HÀ"
checkbox input "true"
type input "Hưng Yên-ĐƯỜNG PHÓ ĐỨC CHÍNH,NHƯ PHƯỢNG THƯỢNG,LONG HƯNG,VĂN GIANG,HƯNG YÊN"
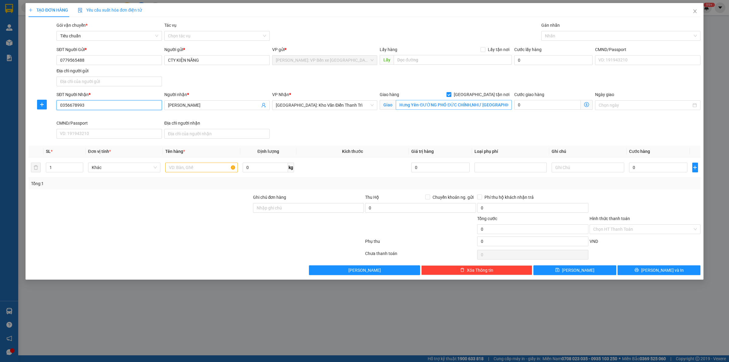
type input "0356678993"
click at [490, 106] on input "Hưng Yên-ĐƯỜNG PHÓ ĐỨC CHÍNH,NHƯ PHƯỢNG THƯỢNG,LONG HƯNG,VĂN GIANG,HƯNG YÊN" at bounding box center [454, 105] width 116 height 10
click at [494, 107] on input "Hưng Yên-ĐƯỜNG PHÓ ĐỨC CHÍNH,NHƯ PHƯỢNG THƯỢNG,LONG HƯNG,VĂN GIANG,HƯNG YÊN" at bounding box center [454, 105] width 116 height 10
click at [570, 32] on div at bounding box center [617, 35] width 150 height 7
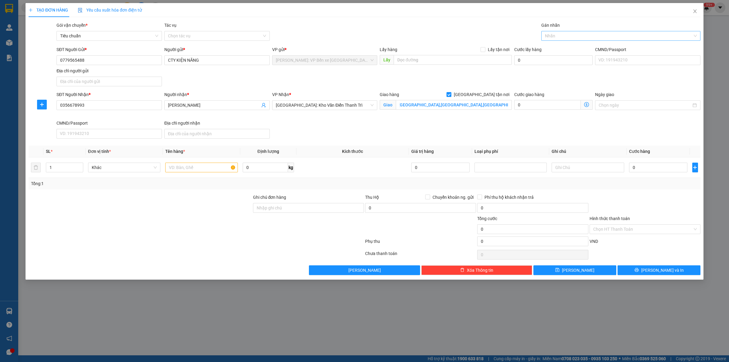
scroll to position [0, 0]
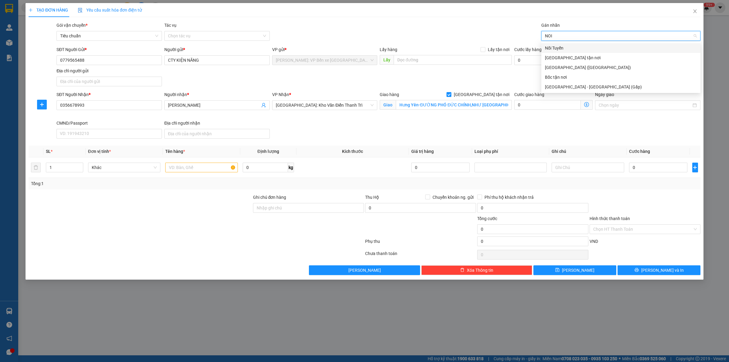
type input "NOI"
click at [571, 49] on div "Nối Tuyến" at bounding box center [621, 48] width 152 height 7
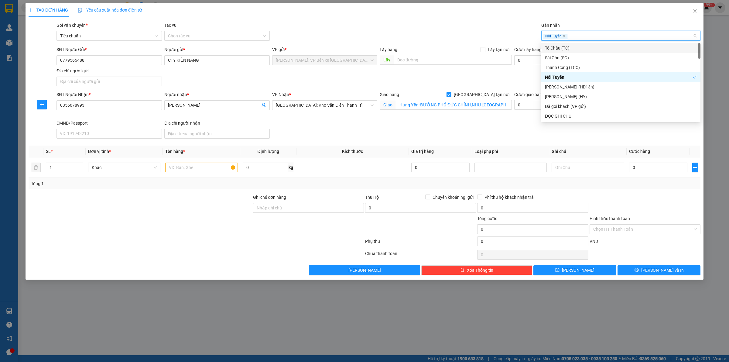
drag, startPoint x: 591, startPoint y: 33, endPoint x: 594, endPoint y: 32, distance: 3.2
click at [591, 33] on div "Nối Tuyến" at bounding box center [617, 35] width 150 height 7
type input "GIA"
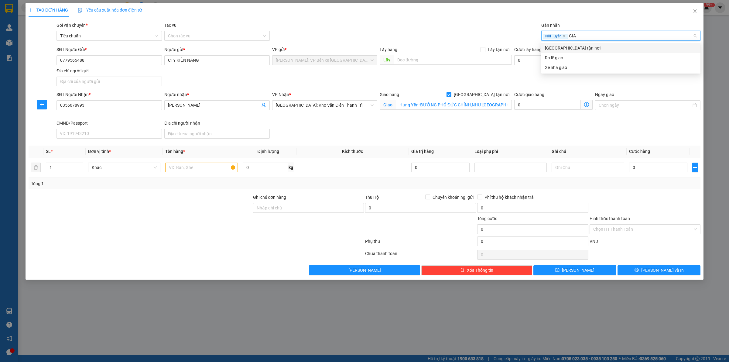
click at [571, 46] on div "Giao tận nơi" at bounding box center [621, 48] width 152 height 7
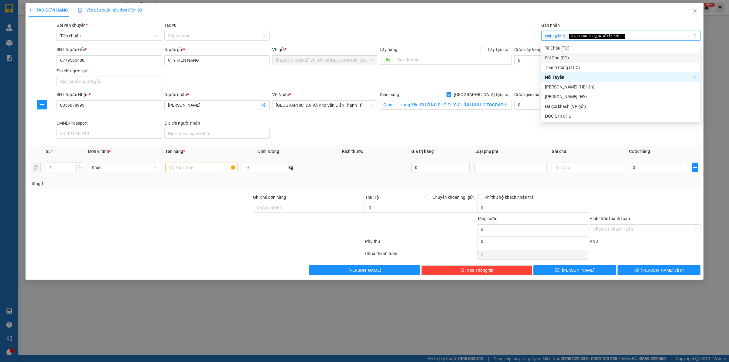
click at [63, 167] on input "1" at bounding box center [64, 167] width 37 height 9
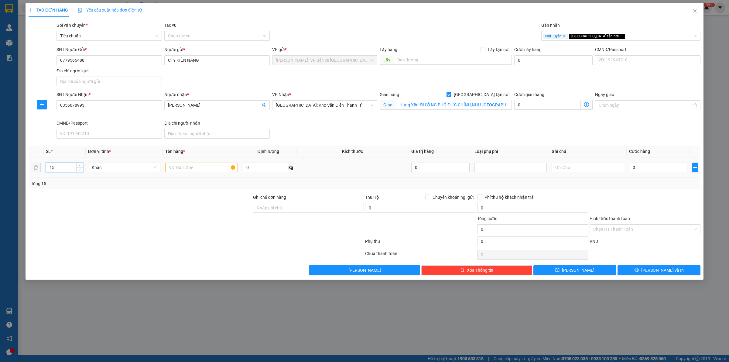
type input "15"
click at [187, 165] on input "text" at bounding box center [201, 167] width 72 height 10
type input "15 KIỆN CATTONG BỌC PE"
drag, startPoint x: 90, startPoint y: 105, endPoint x: 28, endPoint y: 110, distance: 61.5
click at [28, 110] on div "SĐT Người Nhận * 0356678993 0356678993 Người nhận * THANH HÀ VP Nhận * Hà Nội: …" at bounding box center [364, 116] width 673 height 50
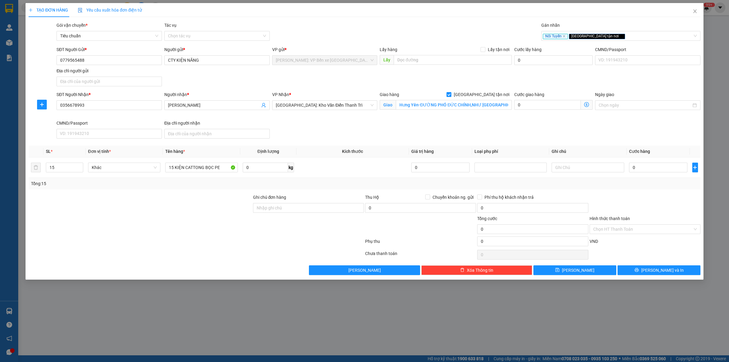
click at [617, 124] on div "SĐT Người Nhận * 0356678993 Người nhận * THANH HÀ VP Nhận * Hà Nội: Kho Văn Điể…" at bounding box center [378, 116] width 646 height 50
click at [641, 166] on input "0" at bounding box center [658, 167] width 58 height 10
type input "1"
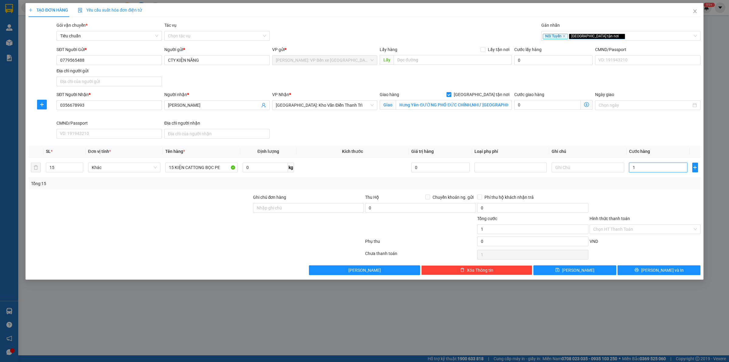
type input "16"
type input "165"
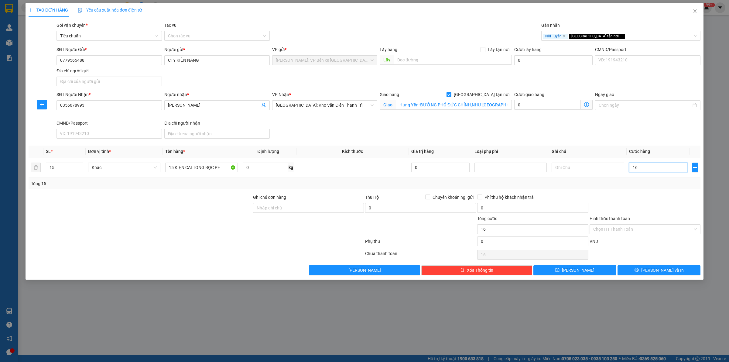
type input "165"
type input "1.650"
type input "16.500"
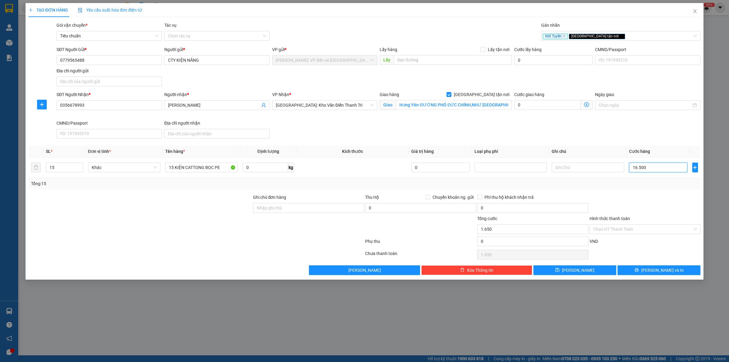
type input "16.500"
type input "165.000"
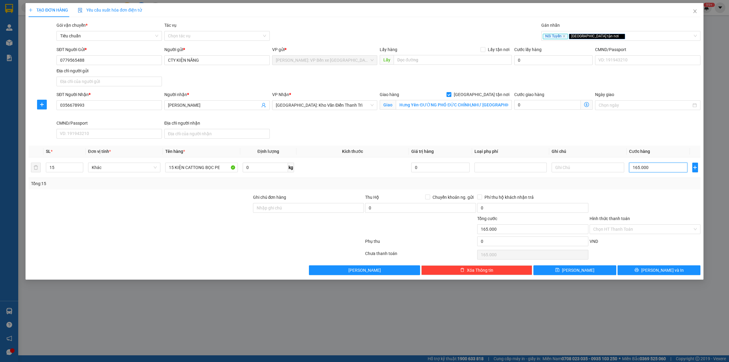
type input "1.650.000"
click at [655, 270] on span "Lưu và In" at bounding box center [662, 270] width 43 height 7
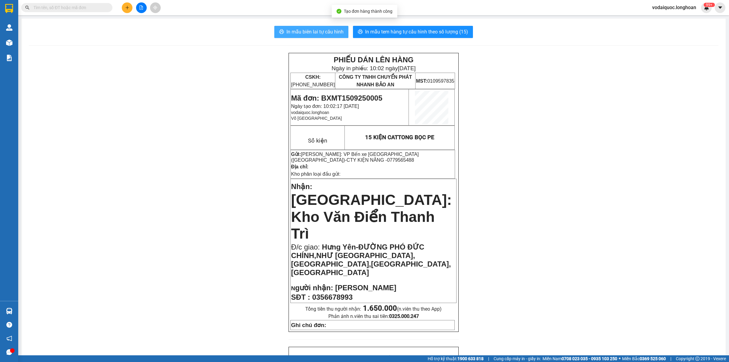
click at [318, 32] on span "In mẫu biên lai tự cấu hình" at bounding box center [314, 32] width 57 height 8
click at [415, 30] on span "In mẫu tem hàng tự cấu hình theo số lượng (15)" at bounding box center [416, 32] width 103 height 8
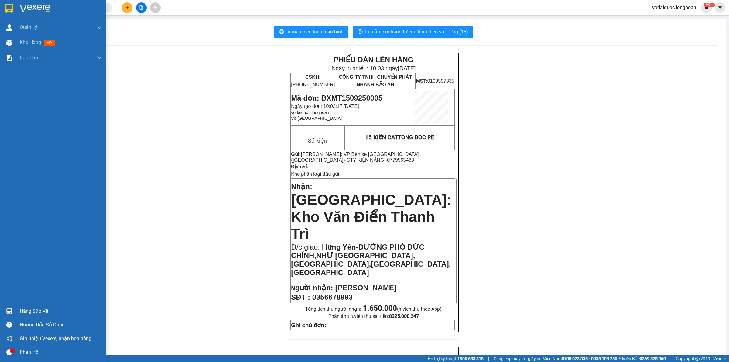
click at [23, 8] on img at bounding box center [35, 8] width 31 height 9
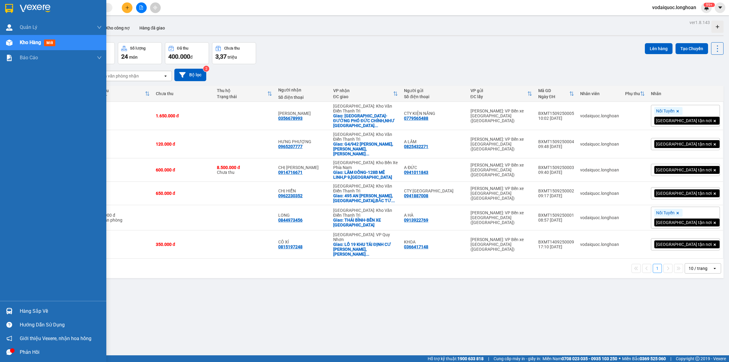
click at [12, 8] on img at bounding box center [9, 8] width 8 height 9
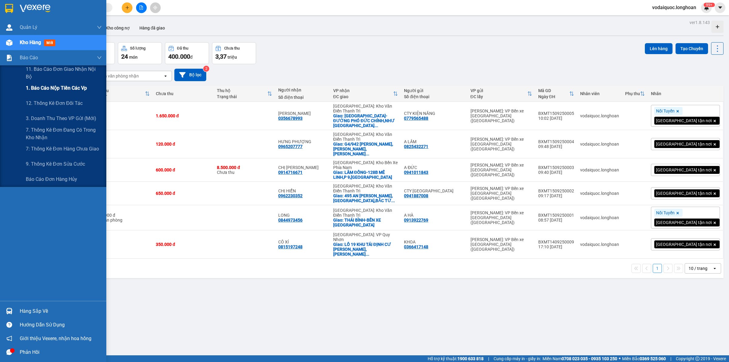
click at [60, 90] on span "1. Báo cáo nộp tiền các vp" at bounding box center [56, 88] width 61 height 8
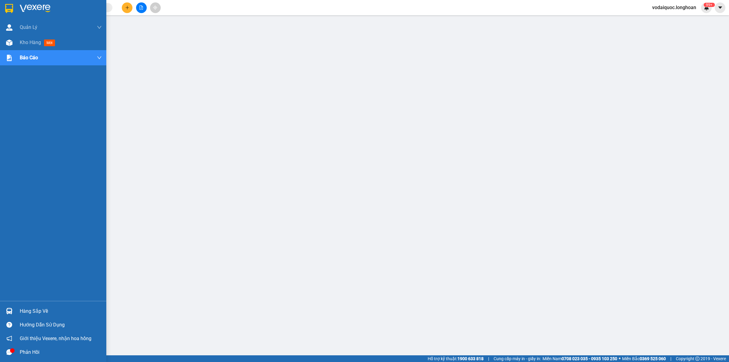
click at [36, 6] on img at bounding box center [35, 8] width 31 height 9
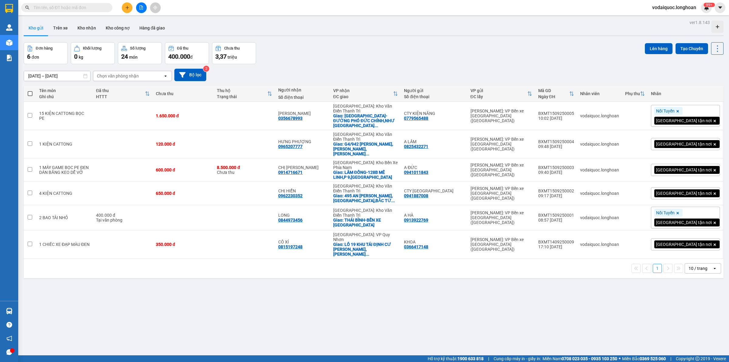
click at [83, 3] on span at bounding box center [66, 7] width 91 height 9
click at [82, 4] on span at bounding box center [66, 7] width 91 height 9
click at [81, 5] on input "text" at bounding box center [69, 7] width 72 height 7
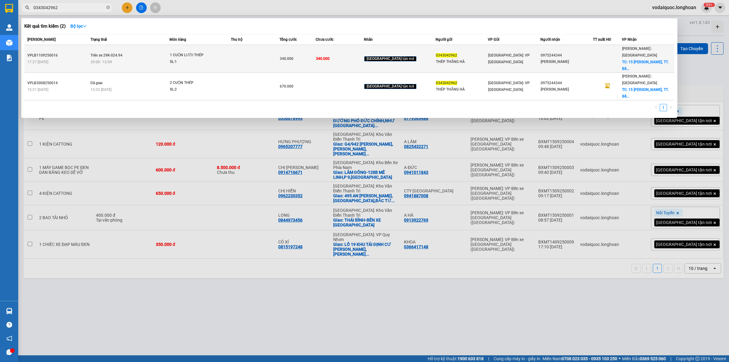
type input "0343042962"
click at [134, 49] on td "Trên xe 29K-024.94 20:00 - 13/09" at bounding box center [129, 59] width 81 height 28
click at [103, 53] on span "Trên xe 29K-024.94" at bounding box center [106, 55] width 32 height 4
click at [126, 48] on td "Trên xe 29K-024.94 20:00 - 13/09" at bounding box center [129, 59] width 81 height 28
click at [114, 53] on span "Trên xe 29K-024.94" at bounding box center [106, 55] width 32 height 4
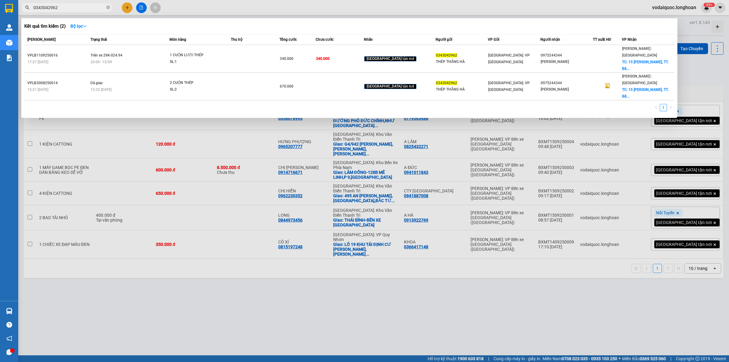
drag, startPoint x: 118, startPoint y: 254, endPoint x: 127, endPoint y: 202, distance: 52.9
click at [119, 250] on div at bounding box center [364, 181] width 729 height 362
click at [107, 7] on icon "close-circle" at bounding box center [108, 7] width 4 height 4
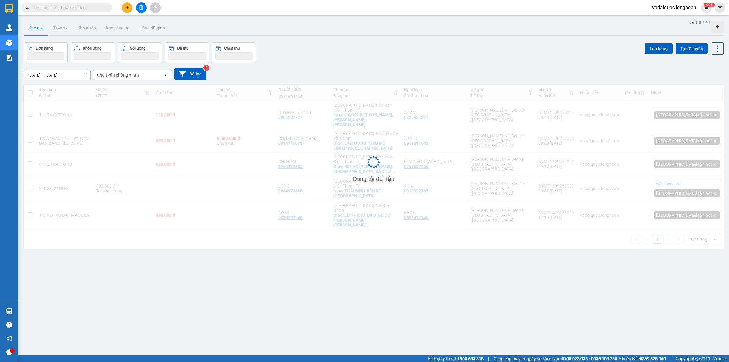
click at [68, 5] on input "text" at bounding box center [69, 7] width 72 height 7
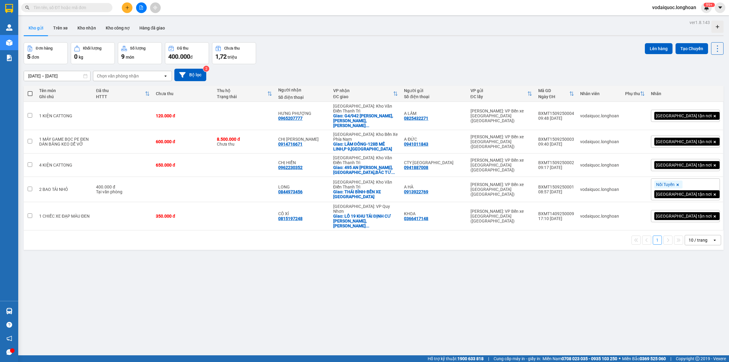
click at [68, 5] on input "text" at bounding box center [69, 7] width 72 height 7
paste input "0356678993"
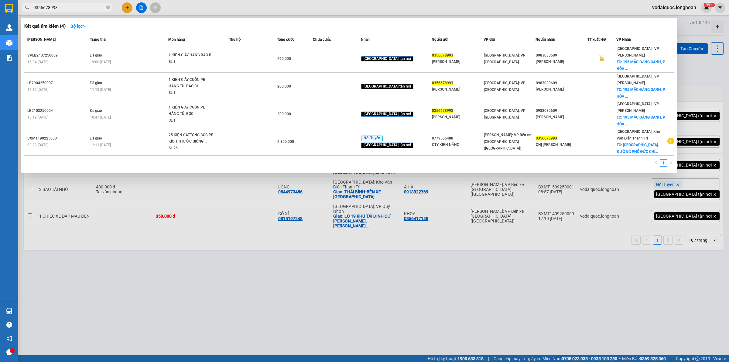
type input "0356678993"
click at [194, 268] on div at bounding box center [364, 181] width 729 height 362
